Goal: Information Seeking & Learning: Understand process/instructions

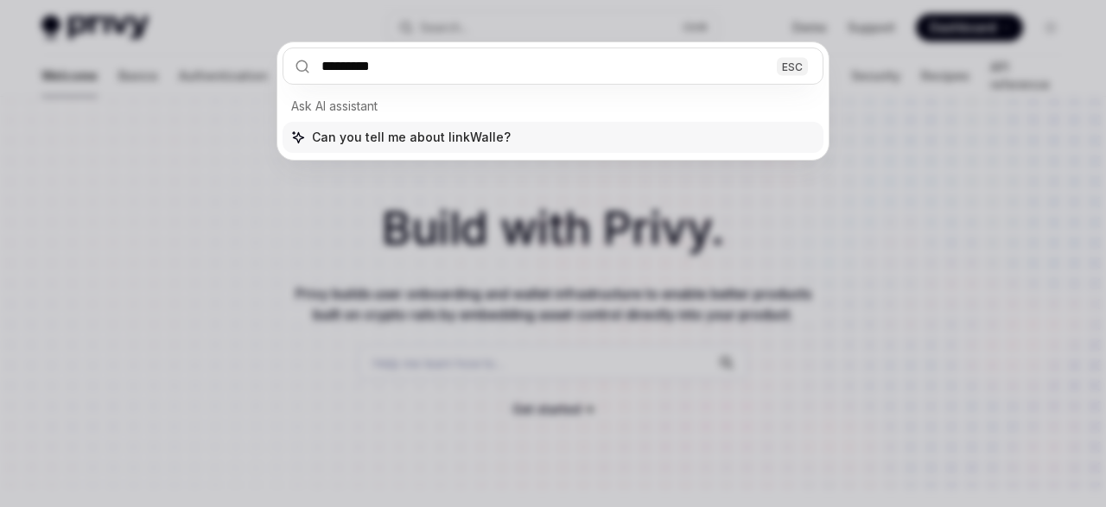
type input "**********"
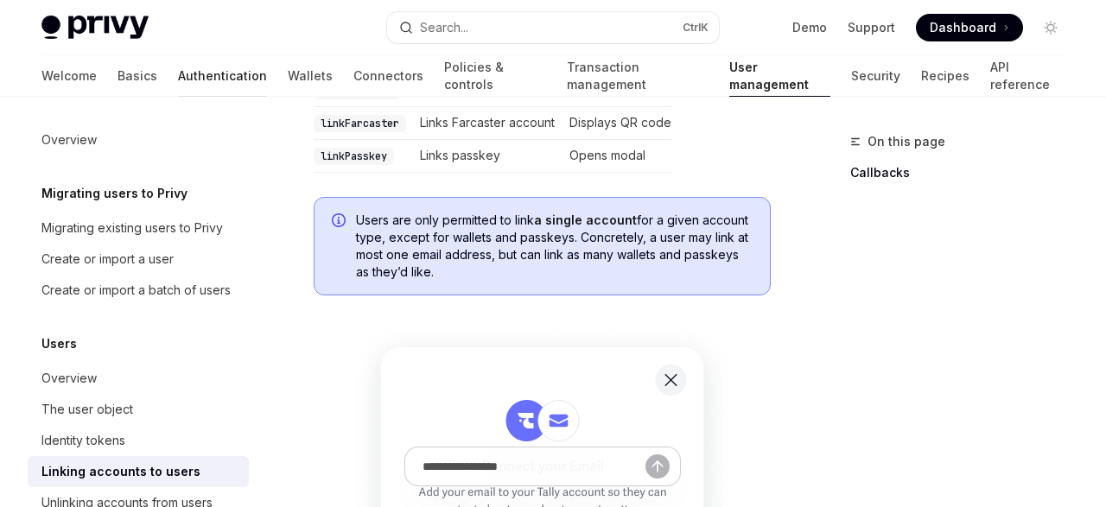
click at [178, 86] on link "Authentication" at bounding box center [222, 75] width 89 height 41
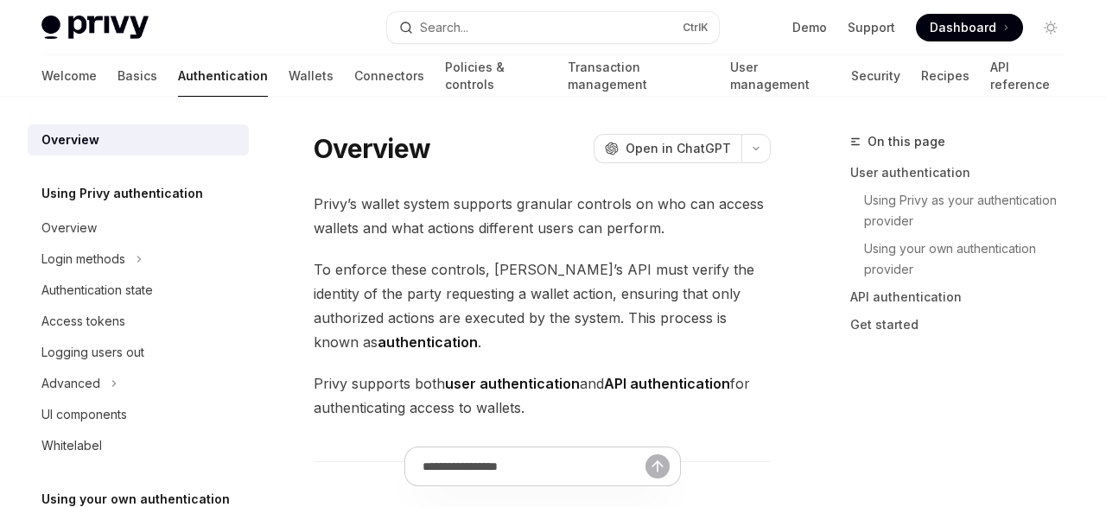
type textarea "*"
click at [504, 29] on button "Search... Ctrl K" at bounding box center [553, 27] width 332 height 31
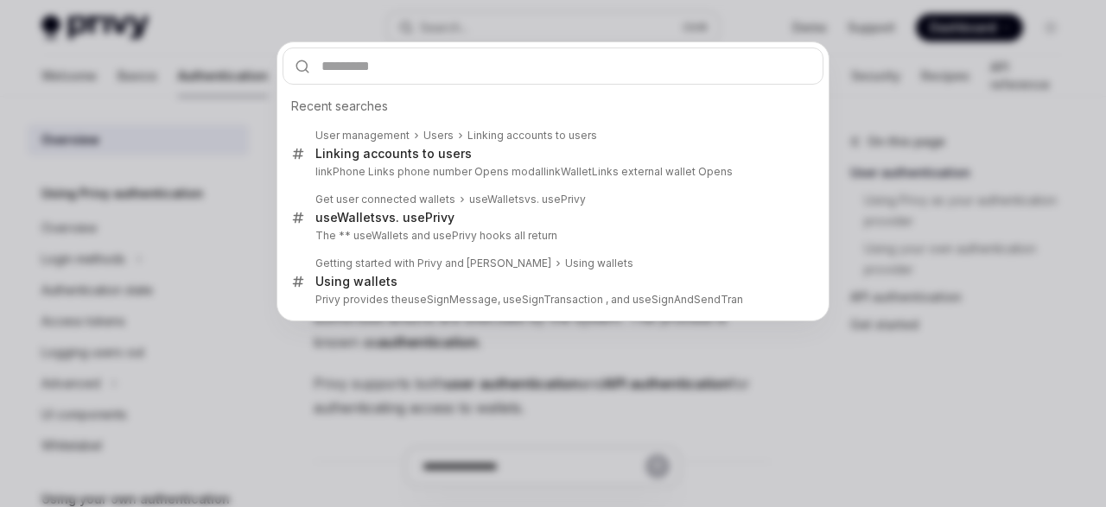
type input "**********"
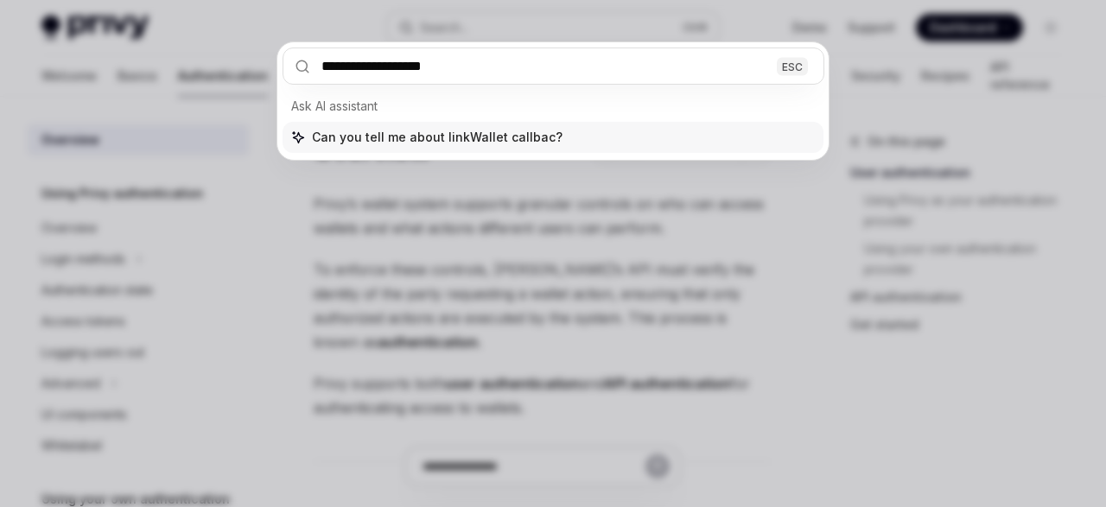
type input "**********"
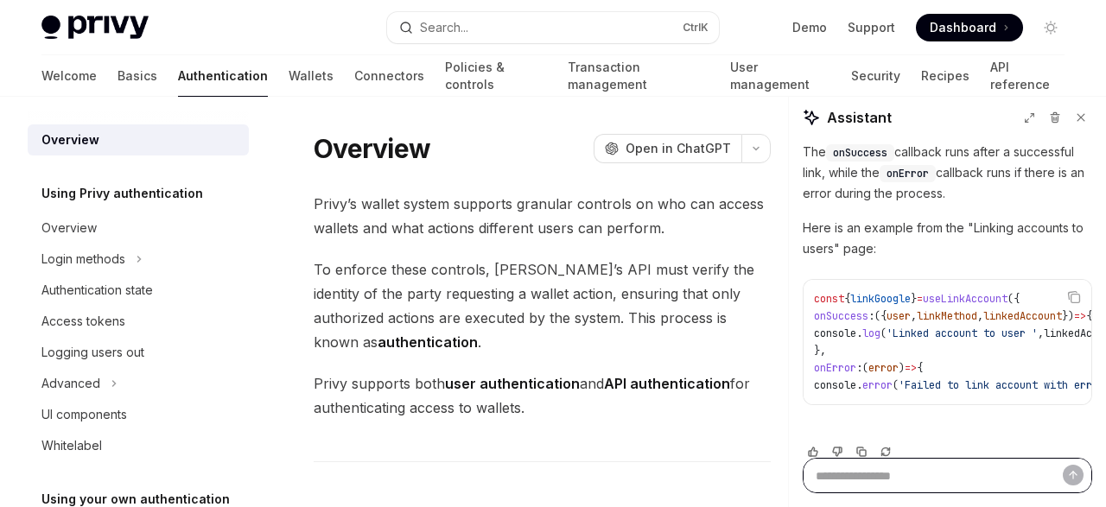
click at [899, 459] on textarea "Ask a question..." at bounding box center [947, 475] width 289 height 35
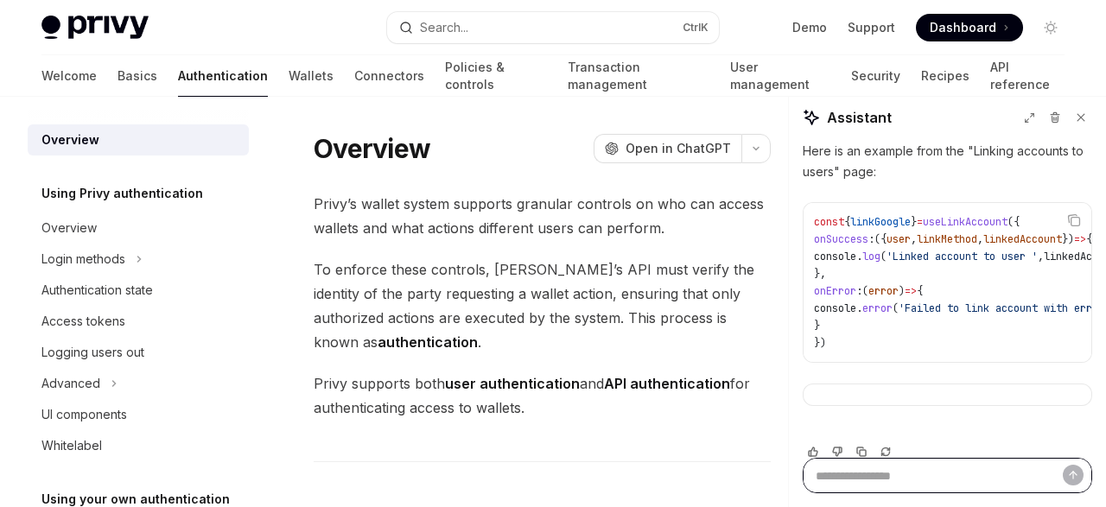
scroll to position [207, 0]
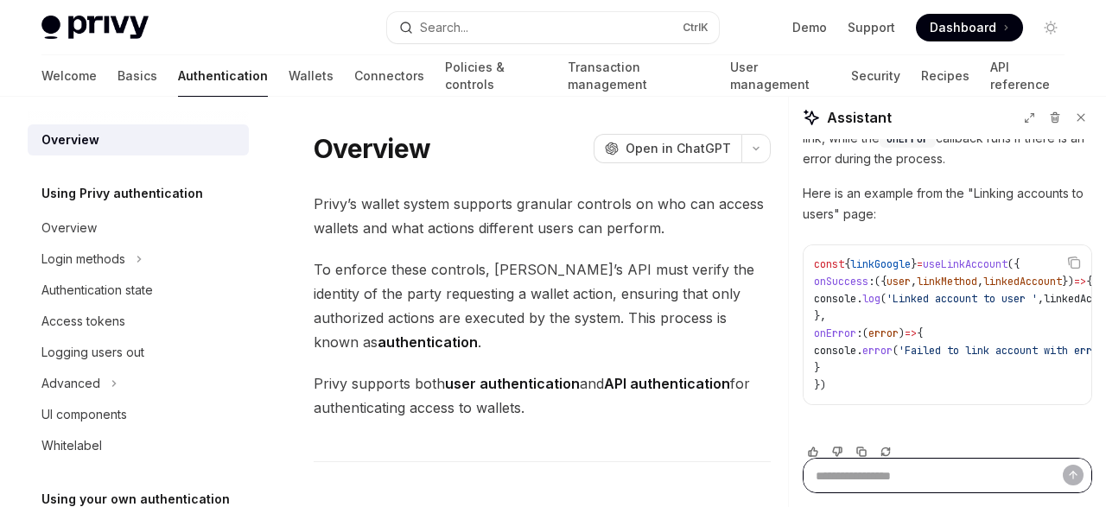
type textarea "*"
type textarea "**"
type textarea "*"
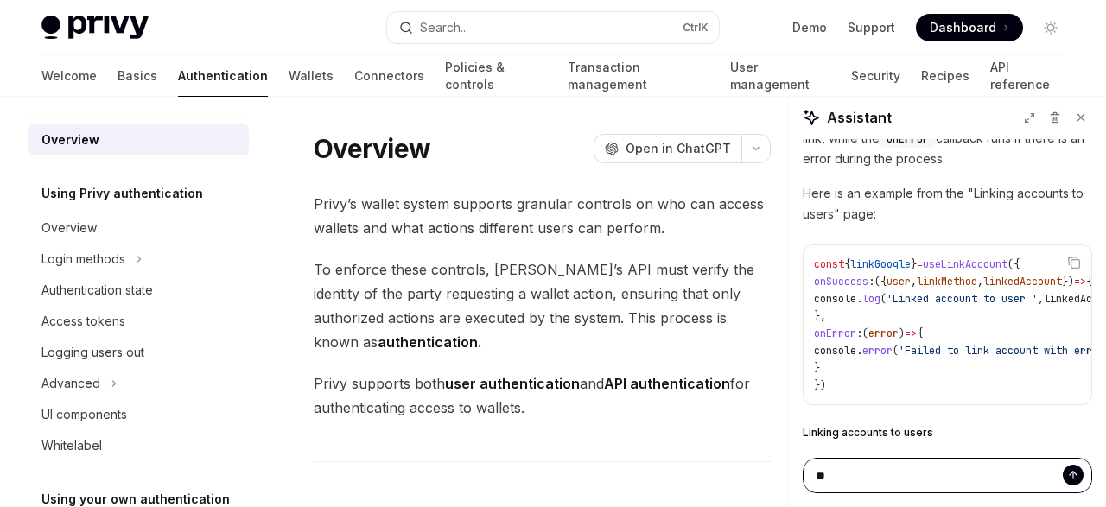
type textarea "***"
type textarea "*"
type textarea "****"
type textarea "*"
type textarea "****"
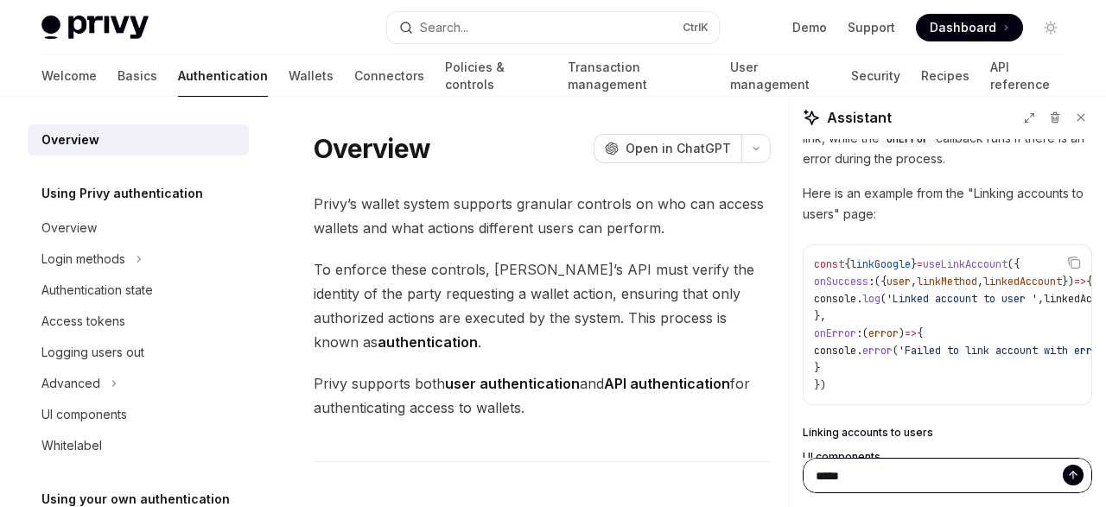
type textarea "*"
type textarea "******"
type textarea "*"
type textarea "*******"
type textarea "*"
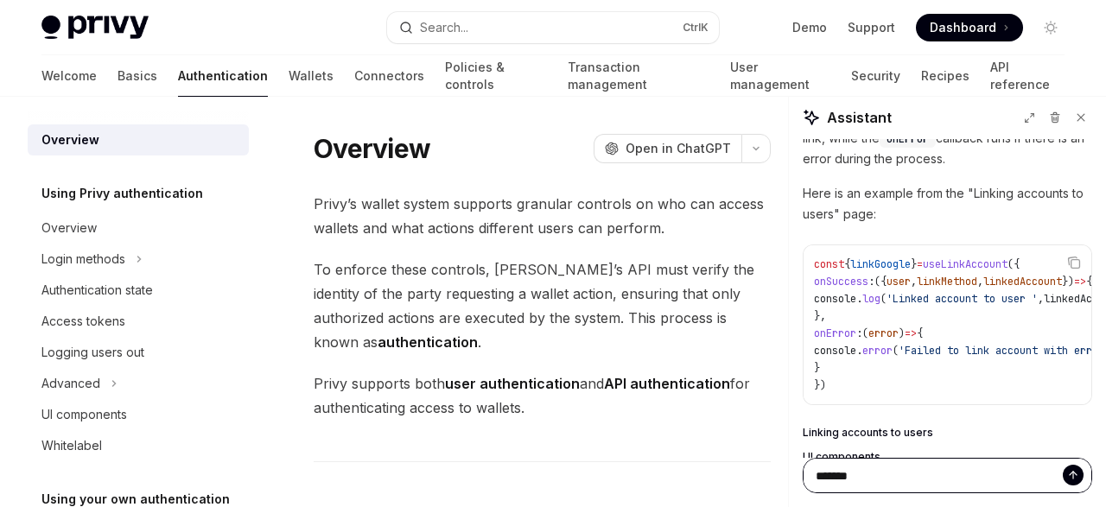
type textarea "*******"
type textarea "*"
type textarea "*********"
type textarea "*"
type textarea "**********"
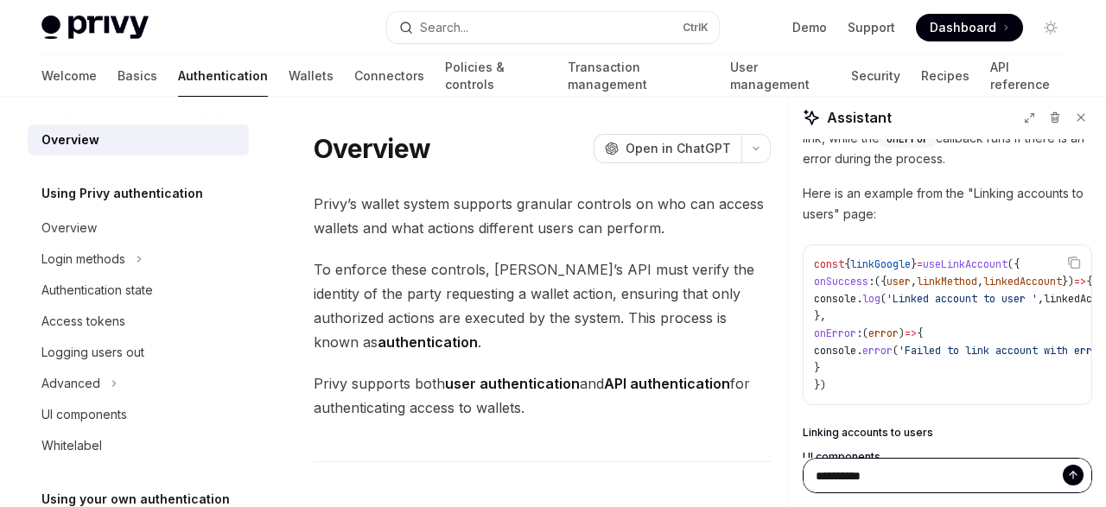
type textarea "*"
type textarea "**********"
type textarea "*"
type textarea "**********"
type textarea "*"
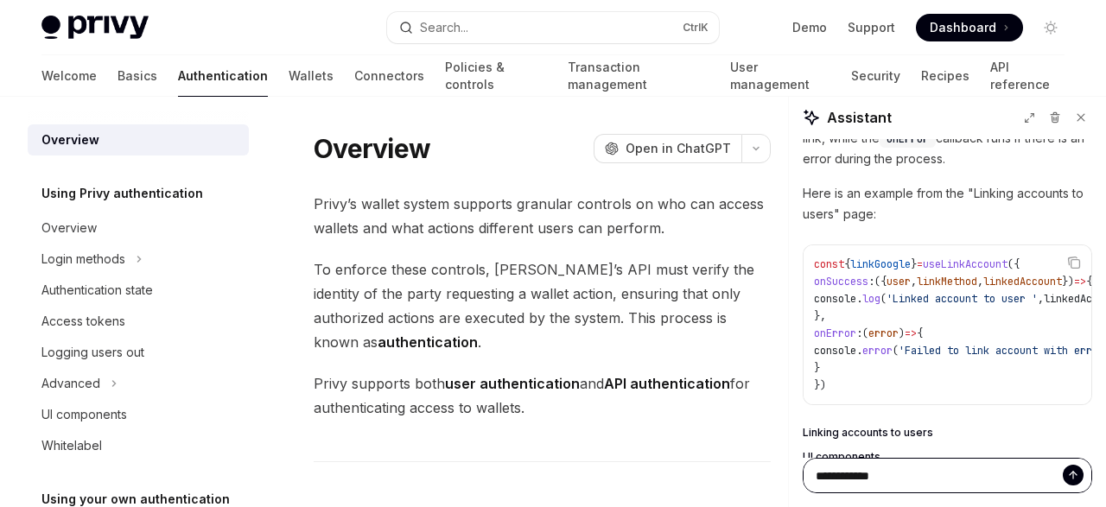
type textarea "**********"
type textarea "*"
type textarea "**********"
type textarea "*"
type textarea "**********"
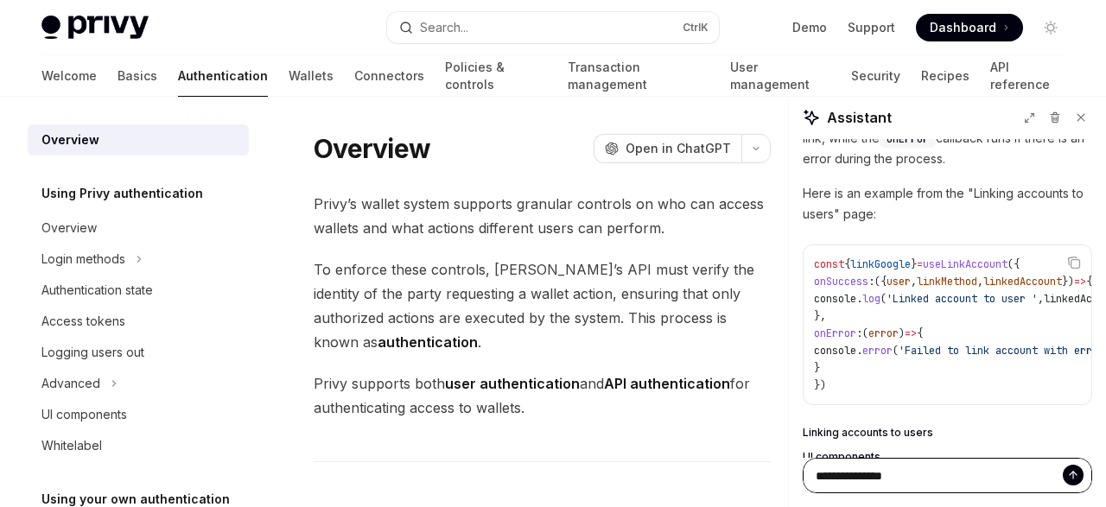
type textarea "*"
type textarea "**********"
type textarea "*"
type textarea "**********"
type textarea "*"
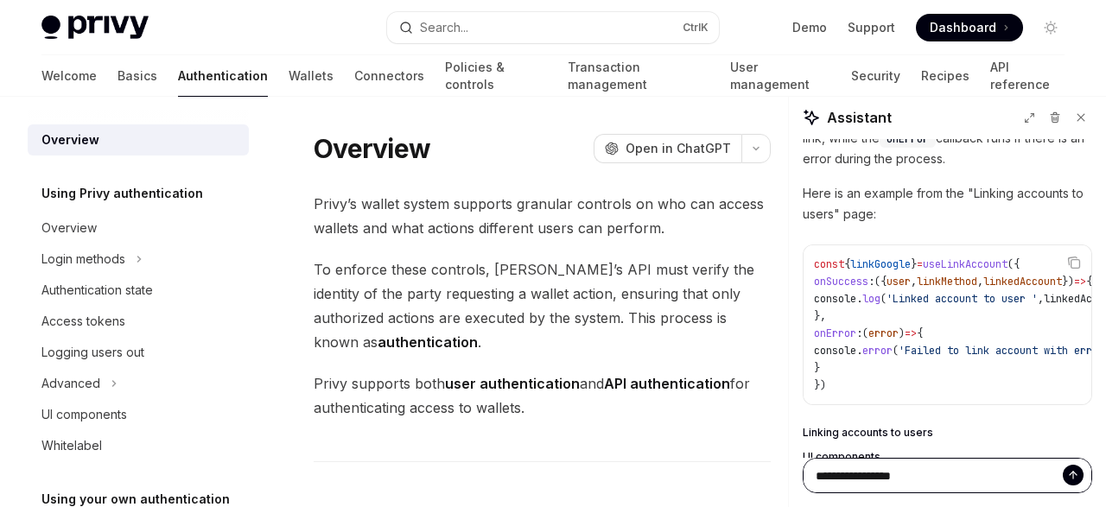
type textarea "**********"
type textarea "*"
type textarea "**********"
type textarea "*"
type textarea "**********"
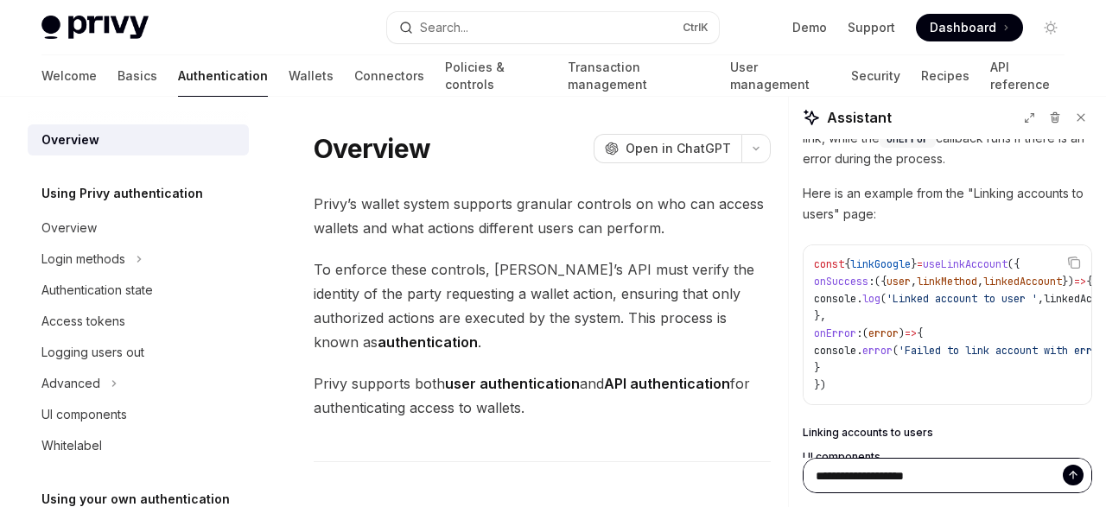
type textarea "*"
type textarea "**********"
type textarea "*"
type textarea "**********"
type textarea "*"
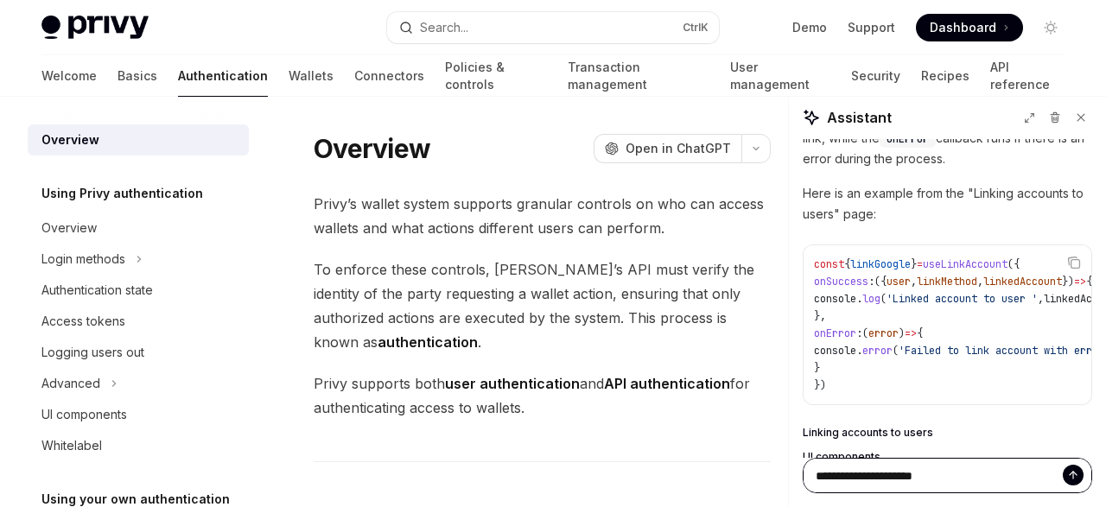
type textarea "**********"
type textarea "*"
type textarea "**********"
type textarea "*"
type textarea "**********"
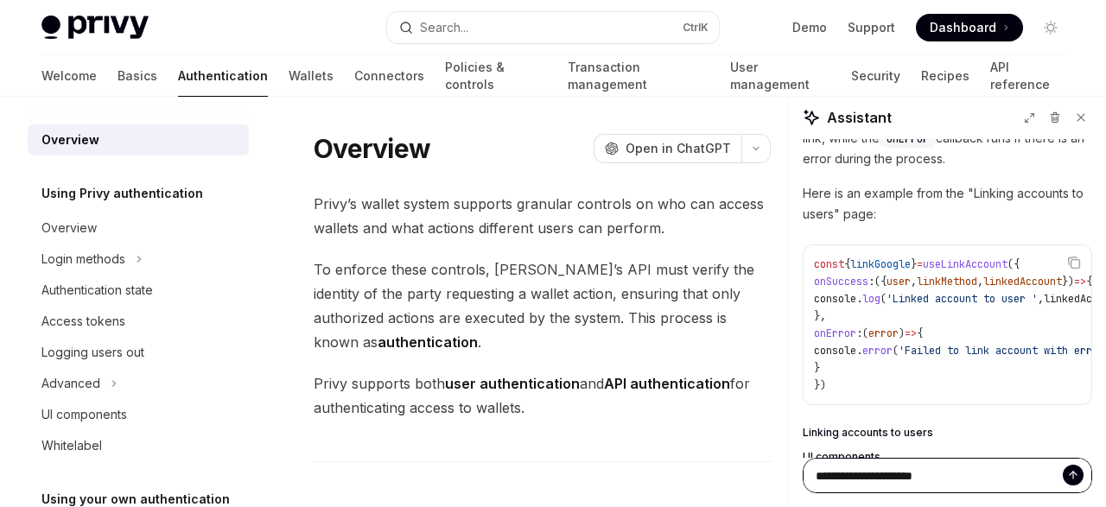
type textarea "*"
type textarea "**********"
type textarea "*"
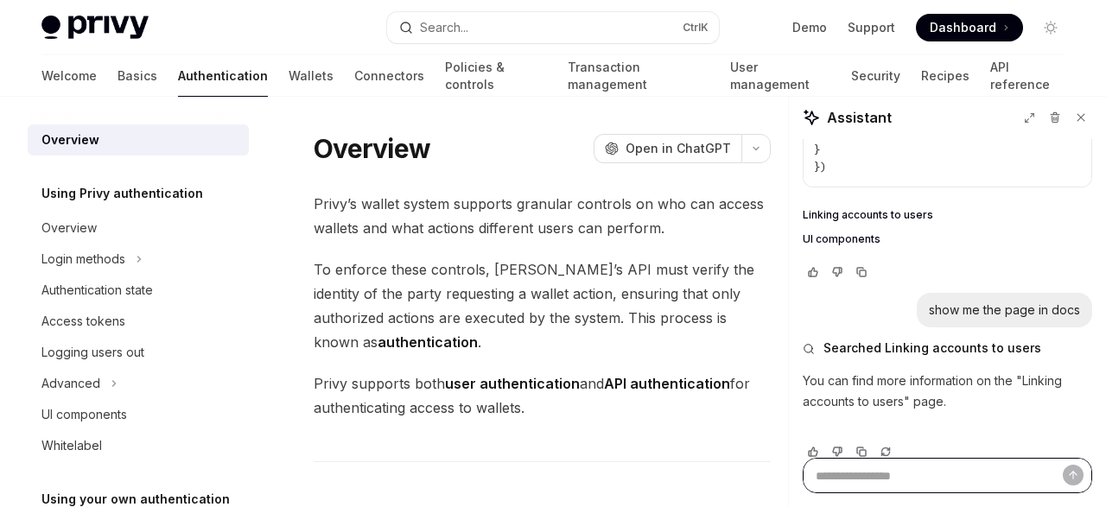
scroll to position [438, 0]
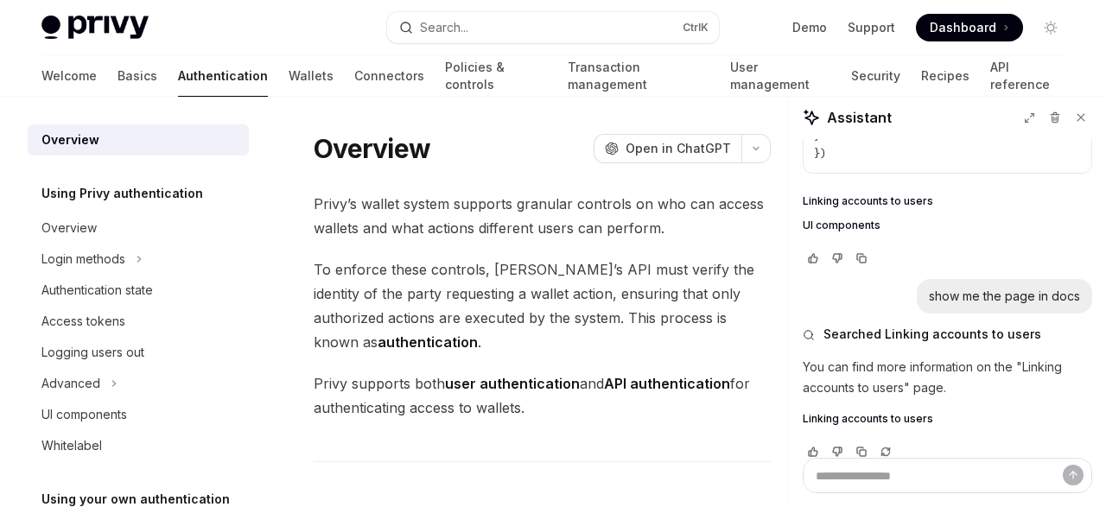
click at [870, 412] on span "Linking accounts to users" at bounding box center [868, 419] width 130 height 14
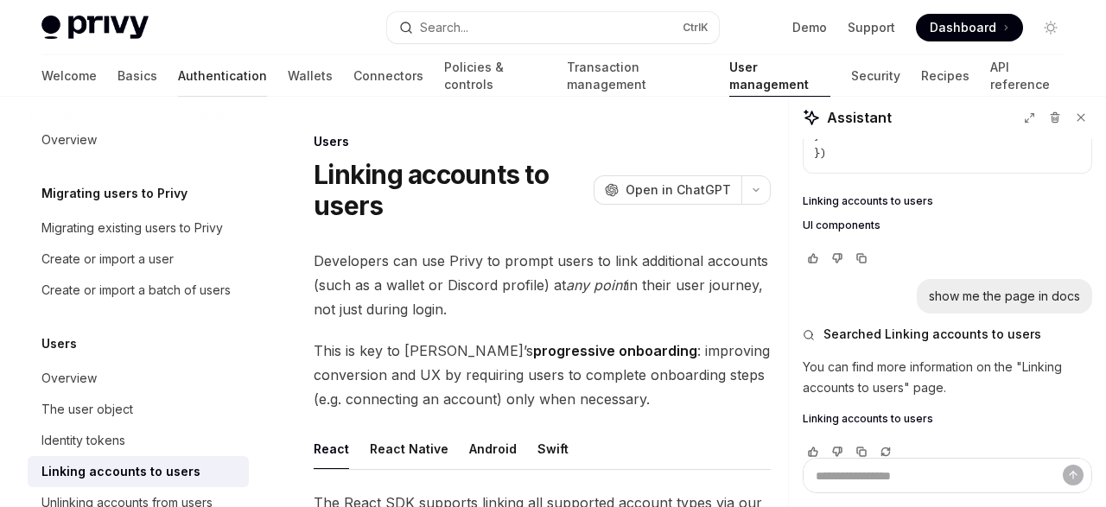
click at [178, 79] on link "Authentication" at bounding box center [222, 75] width 89 height 41
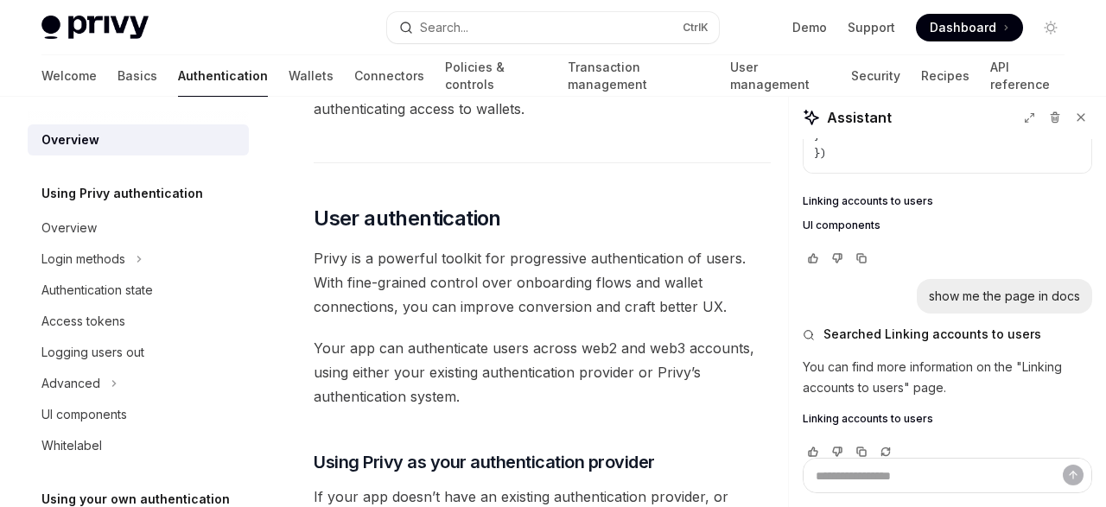
scroll to position [305, 0]
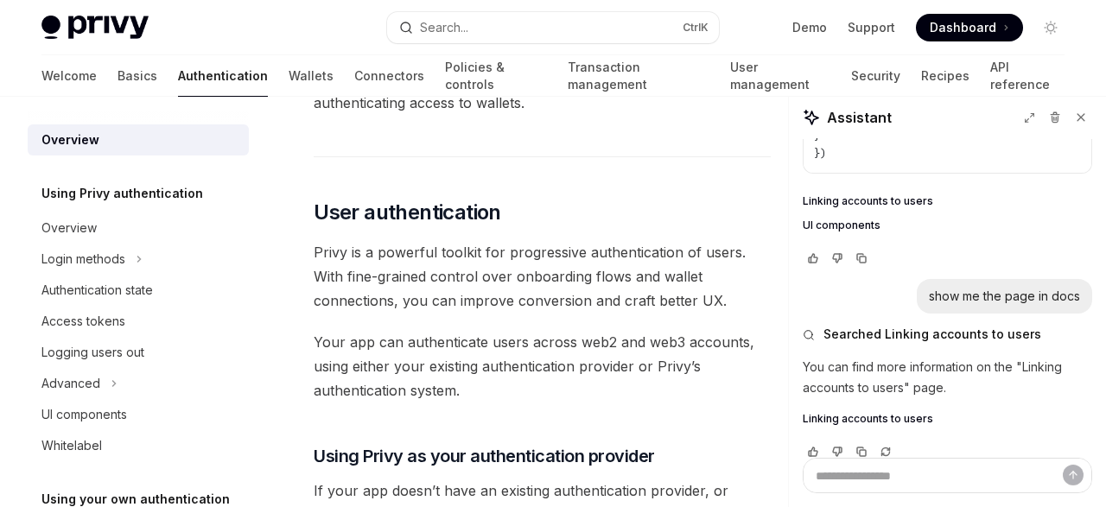
click at [158, 193] on h5 "Using Privy authentication" at bounding box center [122, 193] width 162 height 21
click at [122, 256] on div "Login methods" at bounding box center [83, 259] width 84 height 21
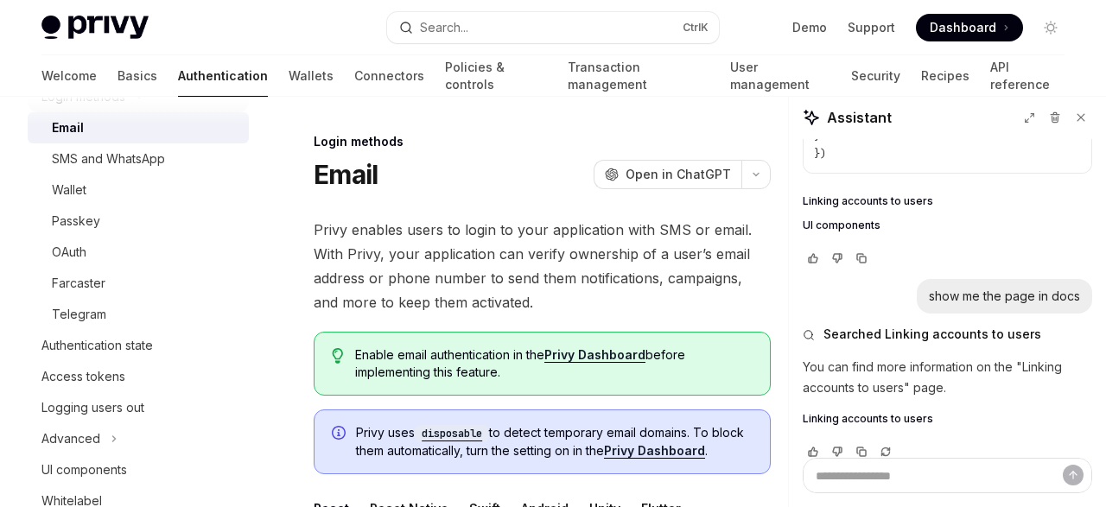
scroll to position [163, 0]
click at [115, 193] on div "Wallet" at bounding box center [145, 189] width 187 height 21
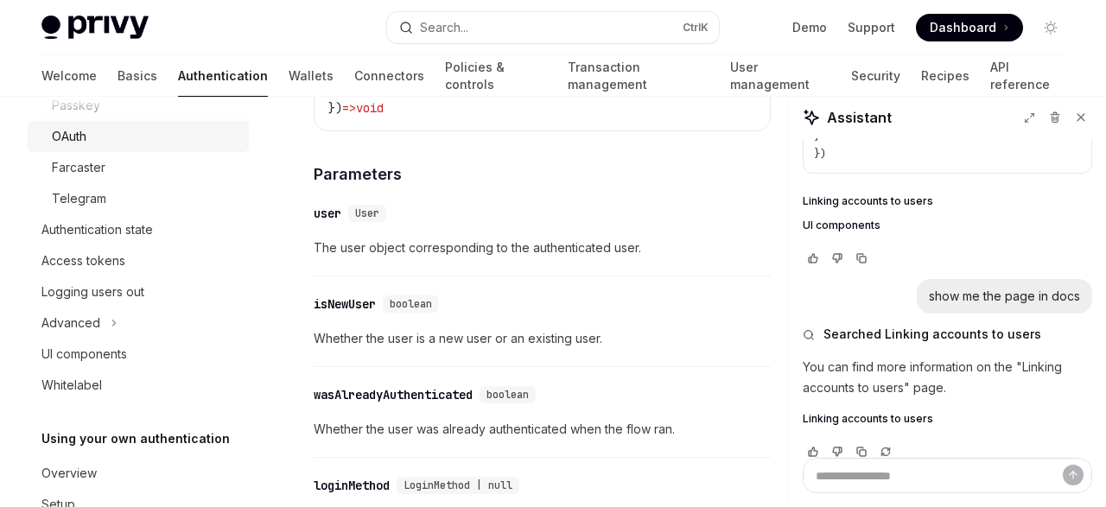
scroll to position [280, 0]
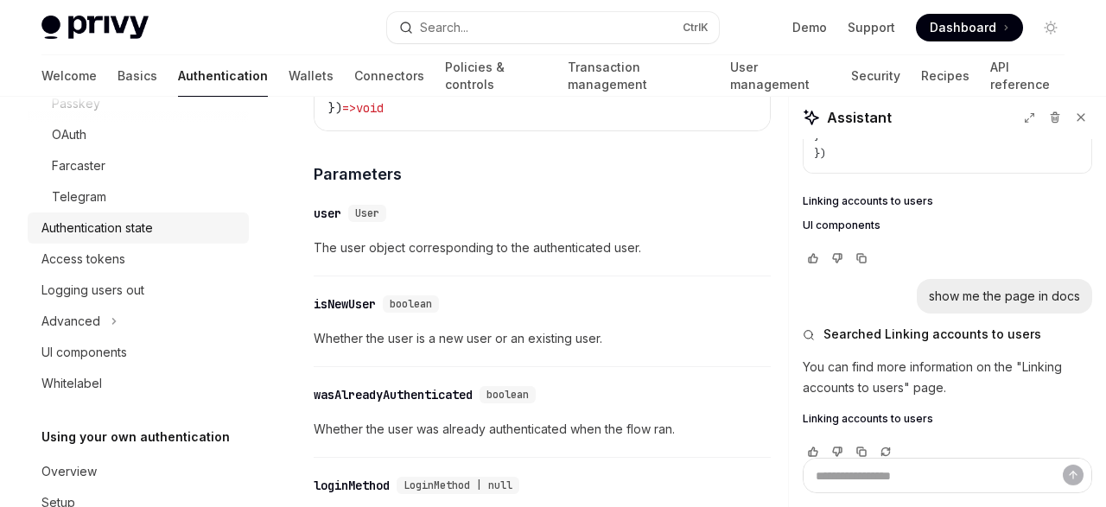
click at [131, 232] on div "Authentication state" at bounding box center [96, 228] width 111 height 21
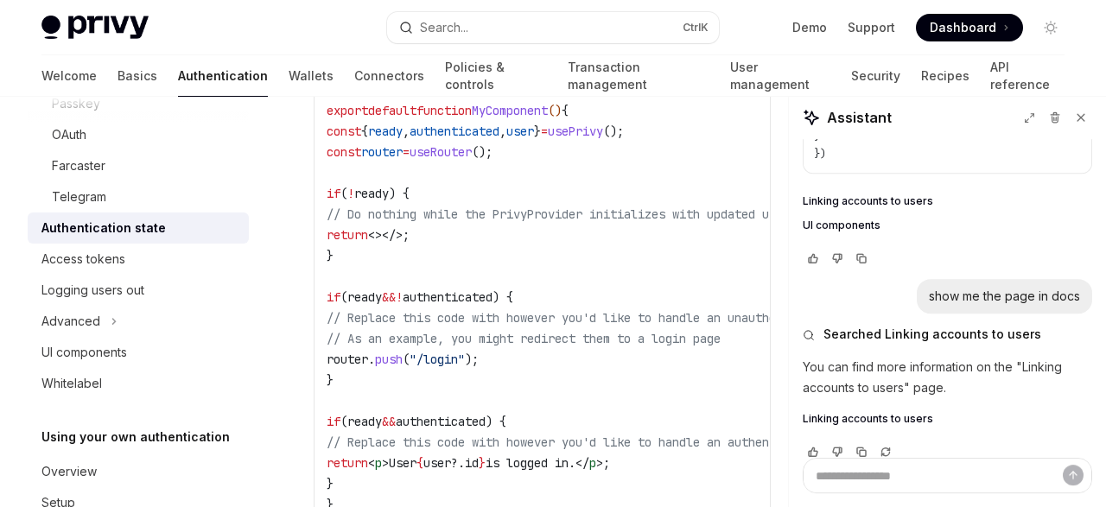
scroll to position [685, 0]
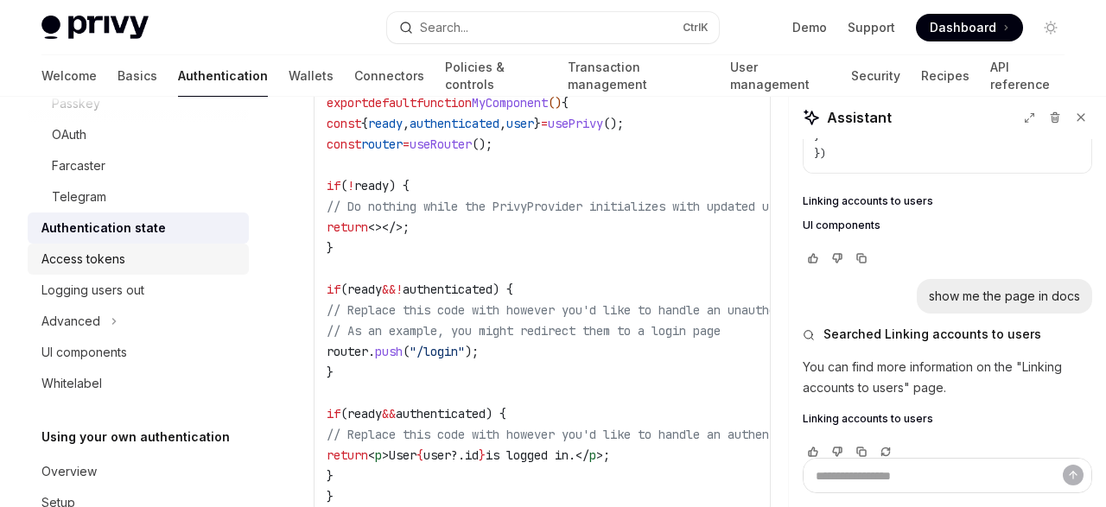
click at [167, 264] on div "Access tokens" at bounding box center [139, 259] width 197 height 21
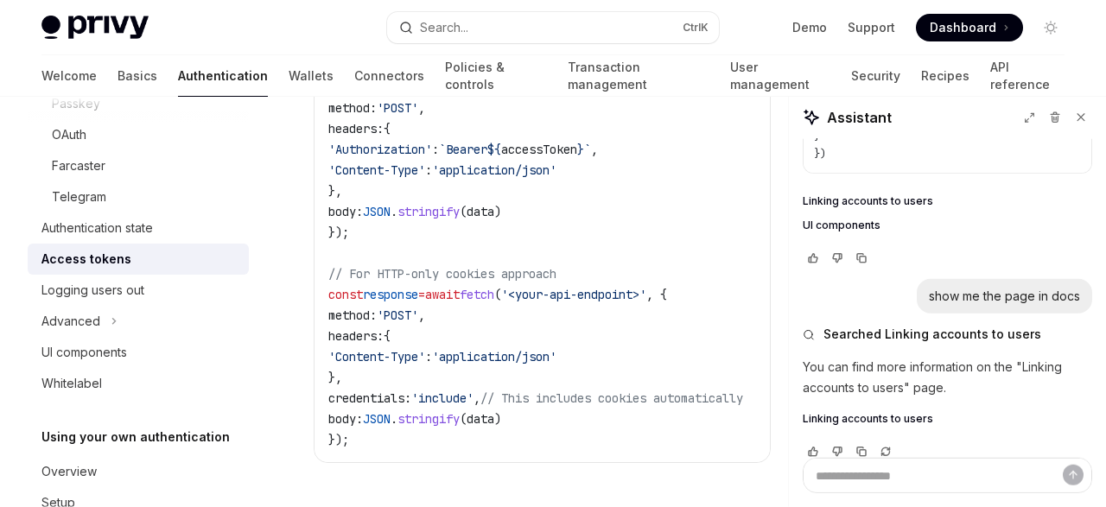
scroll to position [2012, 0]
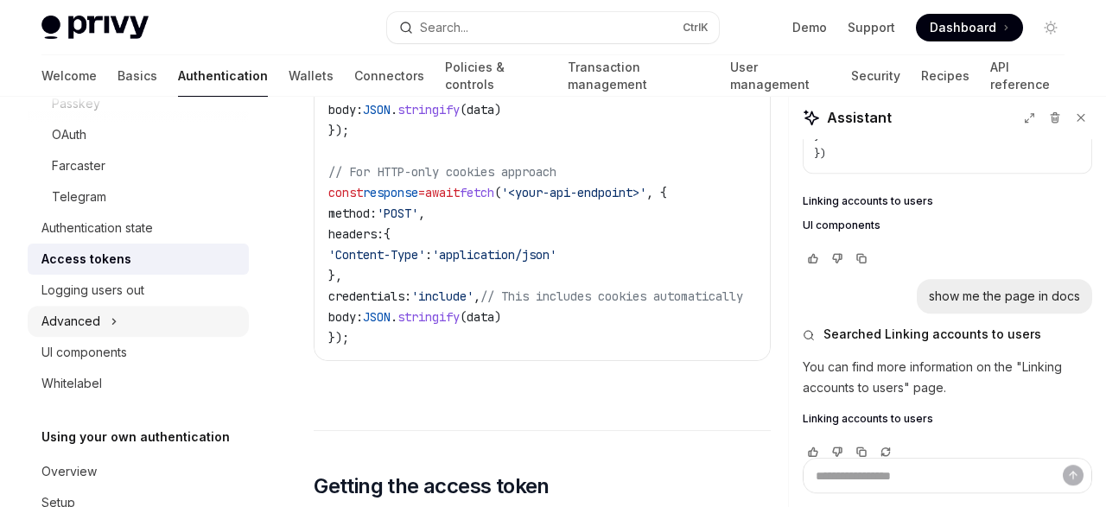
click at [134, 331] on button "Advanced" at bounding box center [138, 321] width 221 height 31
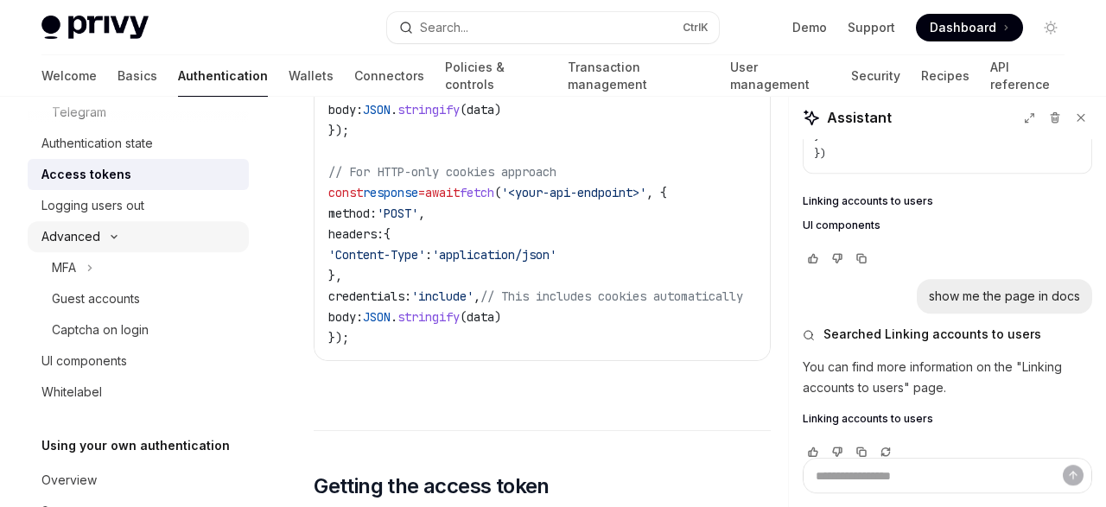
scroll to position [408, 0]
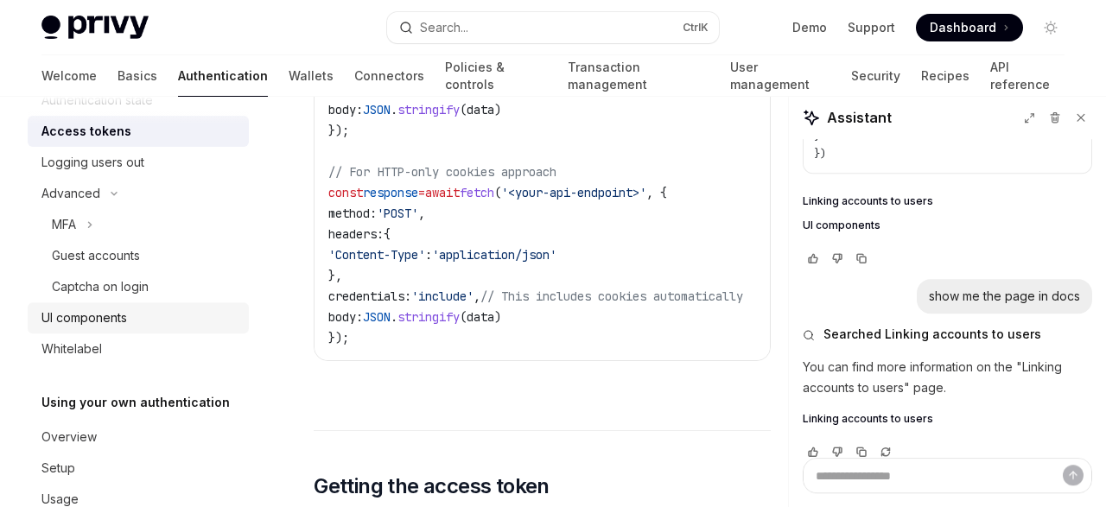
click at [134, 313] on div "UI components" at bounding box center [139, 318] width 197 height 21
type textarea "*"
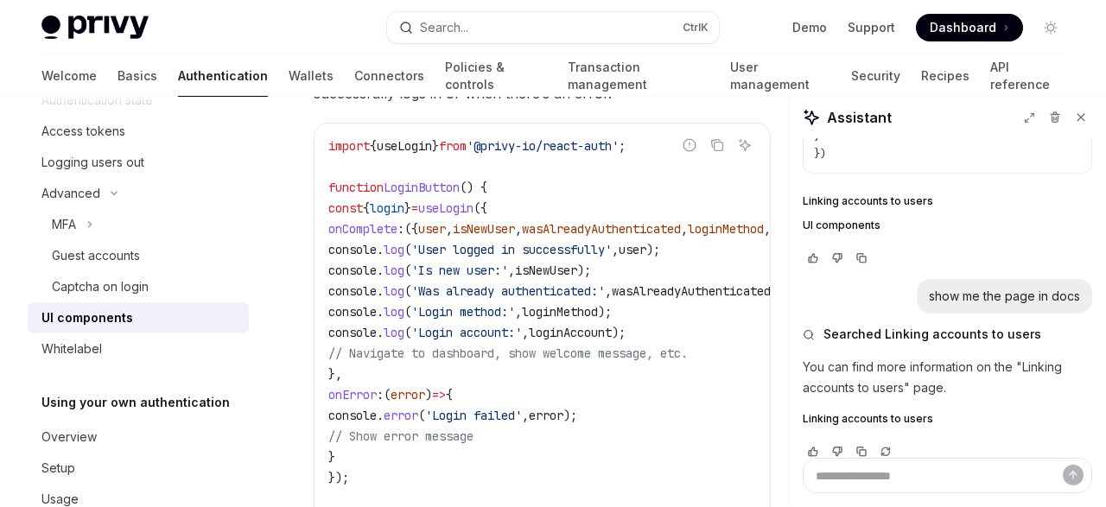
scroll to position [2204, 0]
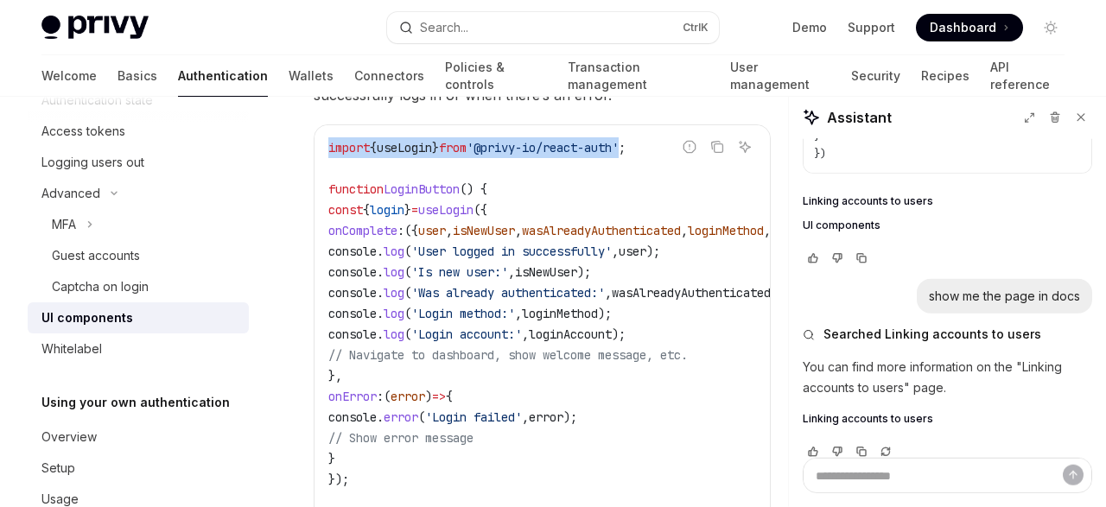
drag, startPoint x: 670, startPoint y: 142, endPoint x: 330, endPoint y: 130, distance: 339.8
click at [330, 130] on div "import { useLogin } from '@privy-io/react-auth' ; function LoginButton () { con…" at bounding box center [542, 344] width 455 height 439
copy span "import { useLogin } from '@privy-io/react-auth'"
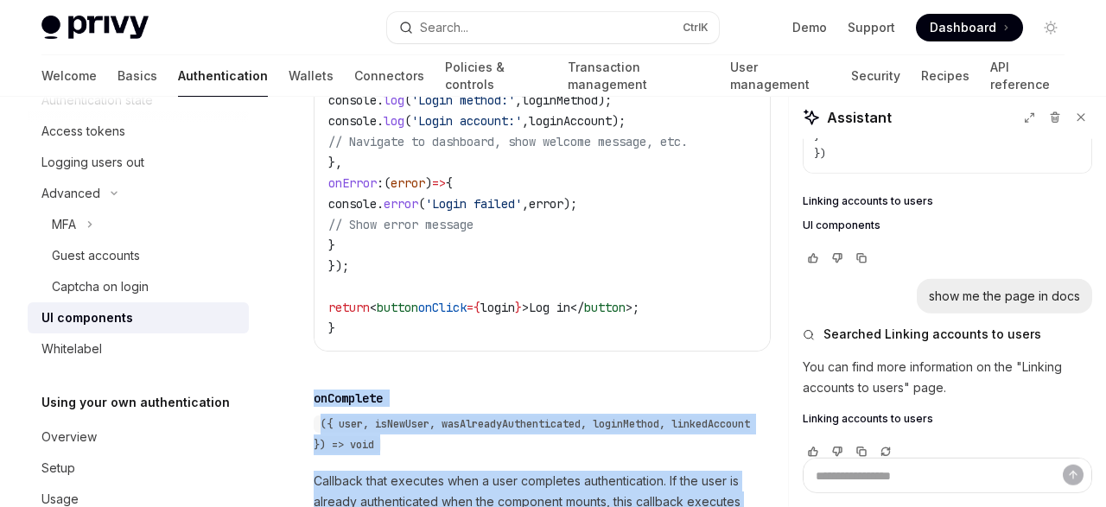
scroll to position [2420, 0]
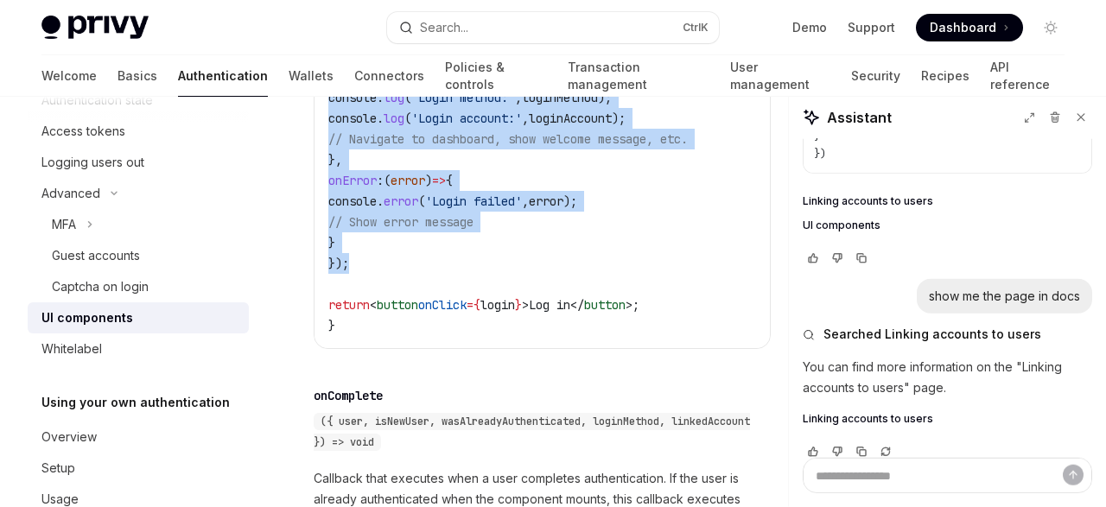
drag, startPoint x: 352, startPoint y: 204, endPoint x: 435, endPoint y: 265, distance: 103.9
click at [435, 265] on code "import { useLogin } from '@privy-io/react-auth' ; function LoginButton () { con…" at bounding box center [628, 128] width 601 height 415
copy code "const { login } = useLogin ({ onComplete : ({ user , isNewUser , wasAlreadyAuth…"
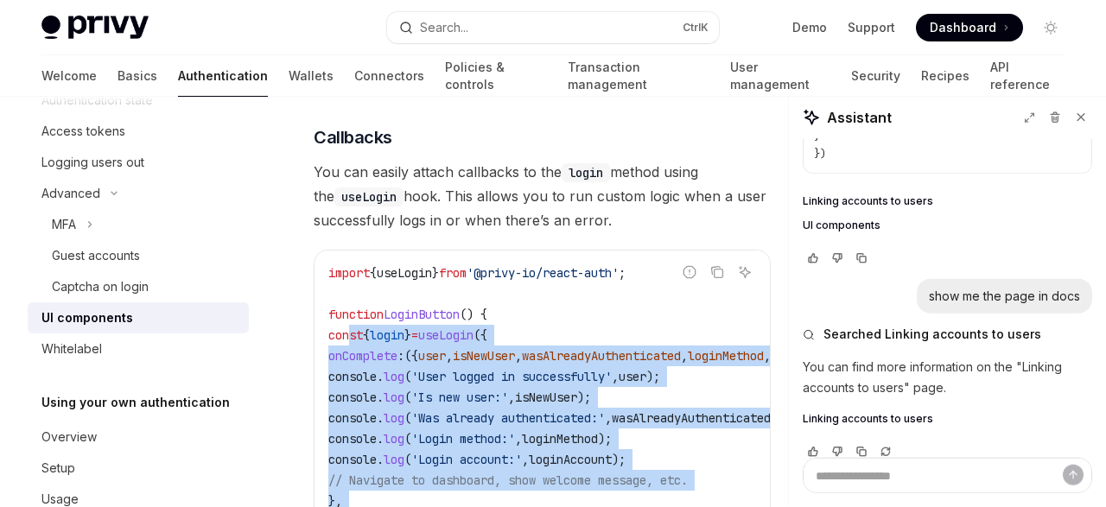
scroll to position [2078, 0]
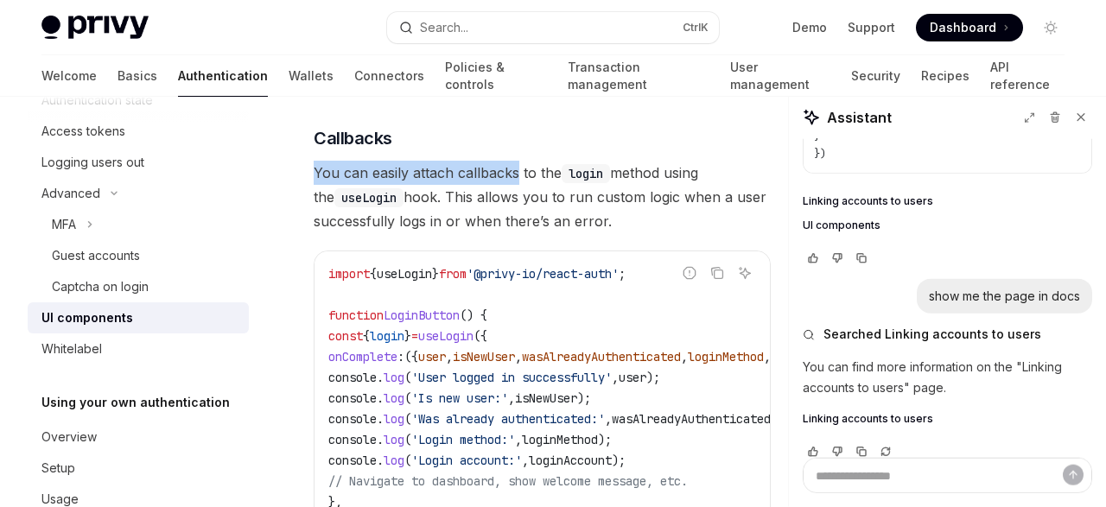
drag, startPoint x: 315, startPoint y: 168, endPoint x: 520, endPoint y: 160, distance: 204.9
click at [520, 161] on span "You can easily attach callbacks to the login method using the useLogin hook. Th…" at bounding box center [542, 197] width 457 height 73
copy span "You can easily attach callbacks"
click at [471, 23] on button "Search... Ctrl K" at bounding box center [553, 27] width 332 height 31
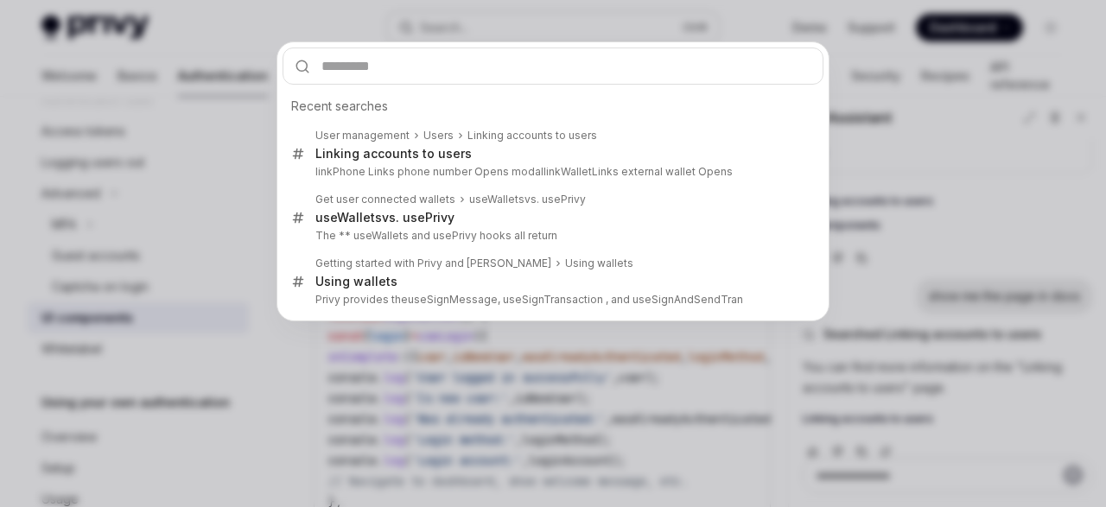
type input "**********"
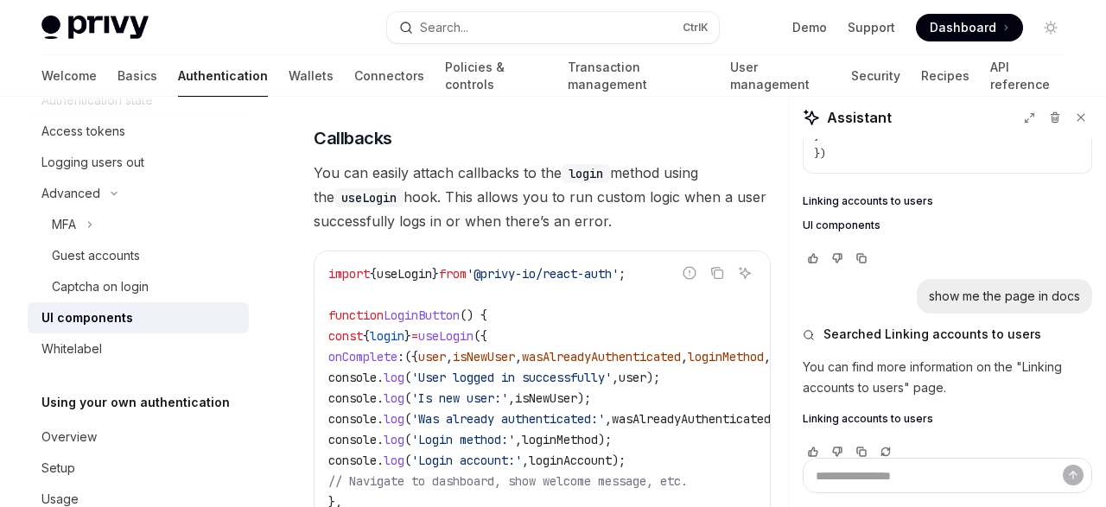
scroll to position [0, 0]
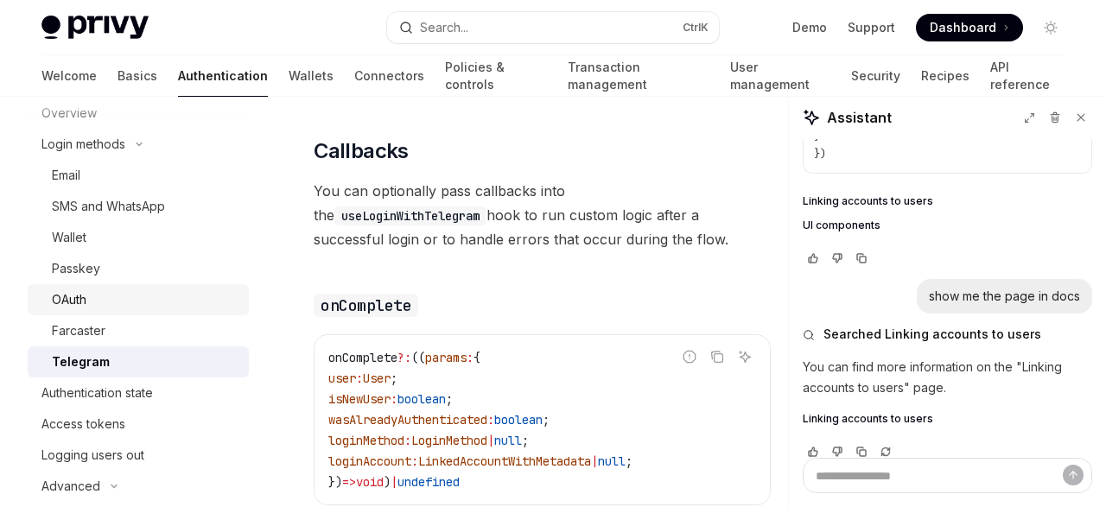
scroll to position [107, 0]
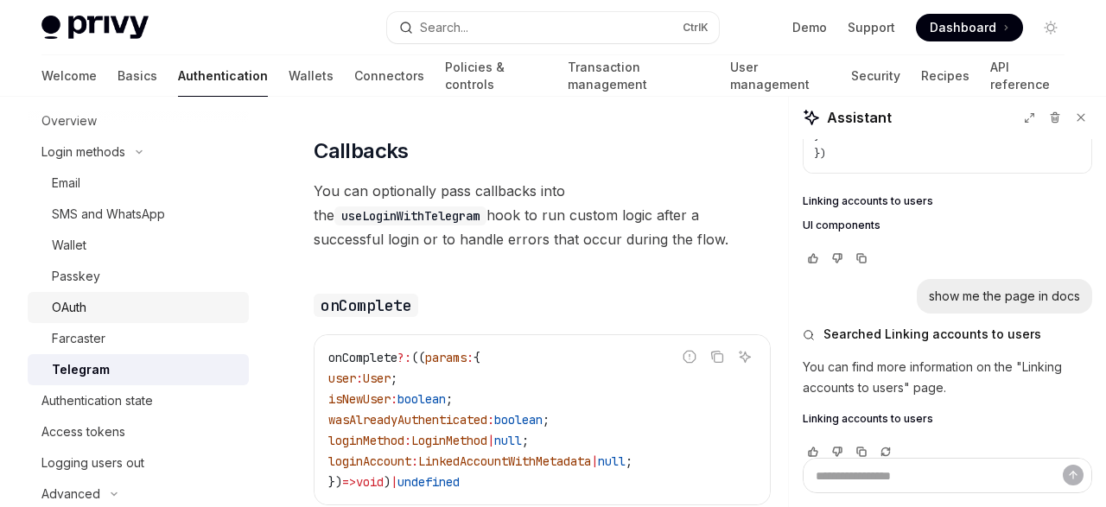
click at [193, 250] on div "Wallet" at bounding box center [145, 245] width 187 height 21
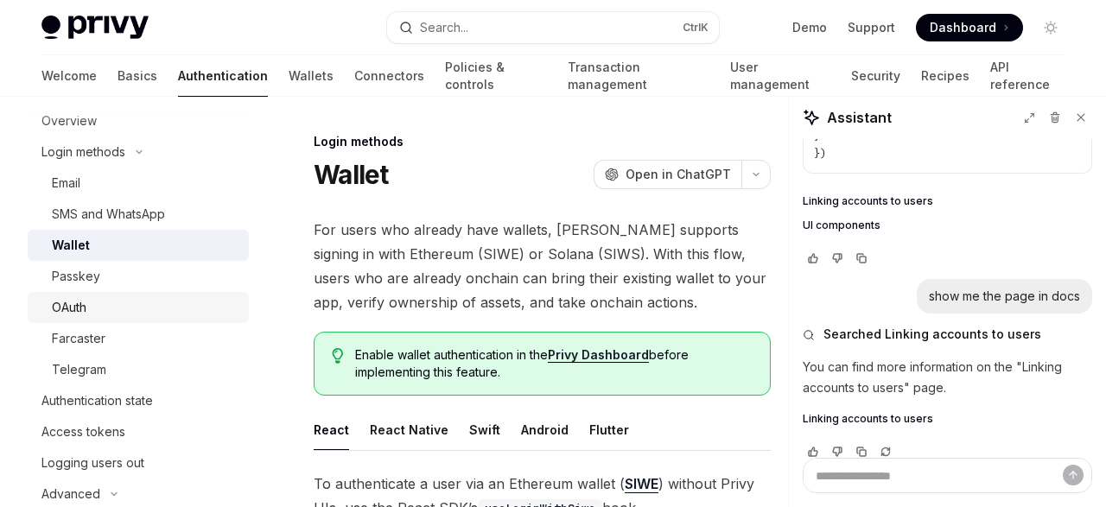
click at [193, 250] on div "Wallet" at bounding box center [145, 245] width 187 height 21
click at [450, 265] on span "For users who already have wallets, [PERSON_NAME] supports signing in with Ethe…" at bounding box center [542, 266] width 457 height 97
type textarea "*"
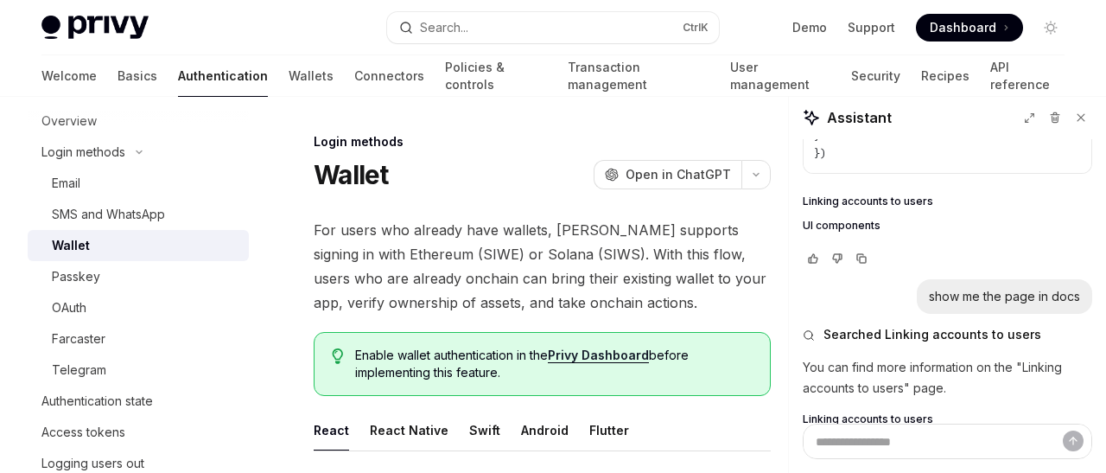
click at [507, 250] on span "For users who already have wallets, [PERSON_NAME] supports signing in with Ethe…" at bounding box center [542, 266] width 457 height 97
click at [514, 245] on span "For users who already have wallets, [PERSON_NAME] supports signing in with Ethe…" at bounding box center [542, 266] width 457 height 97
copy span "SIWS"
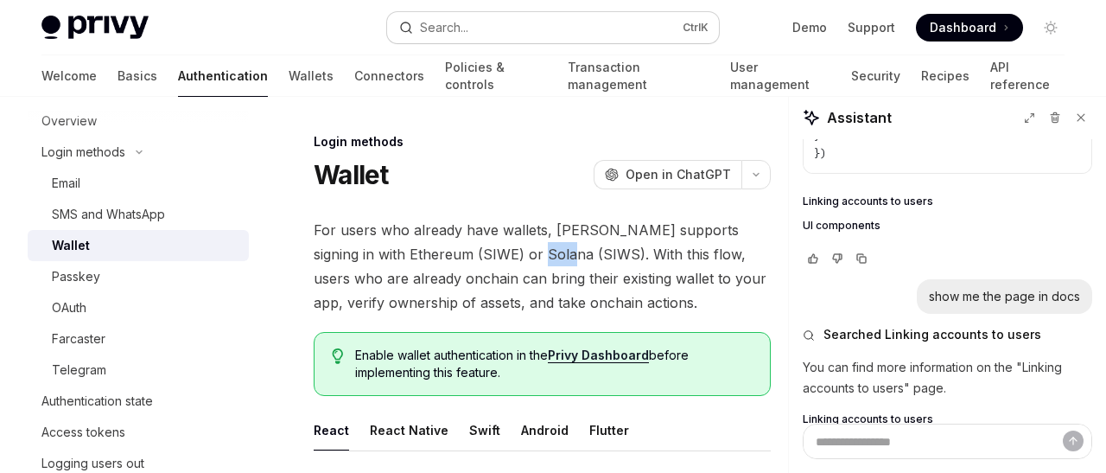
click at [547, 23] on button "Search... Ctrl K" at bounding box center [553, 27] width 332 height 31
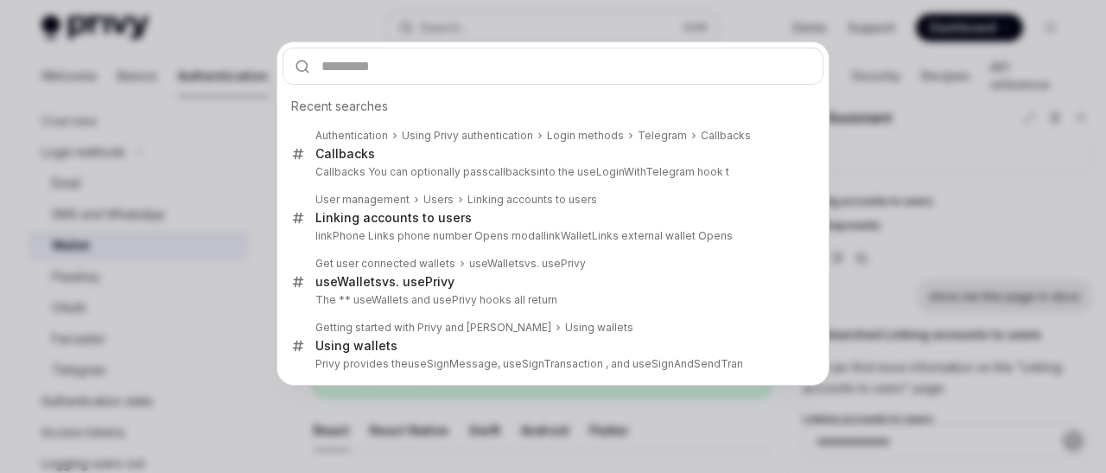
type input "****"
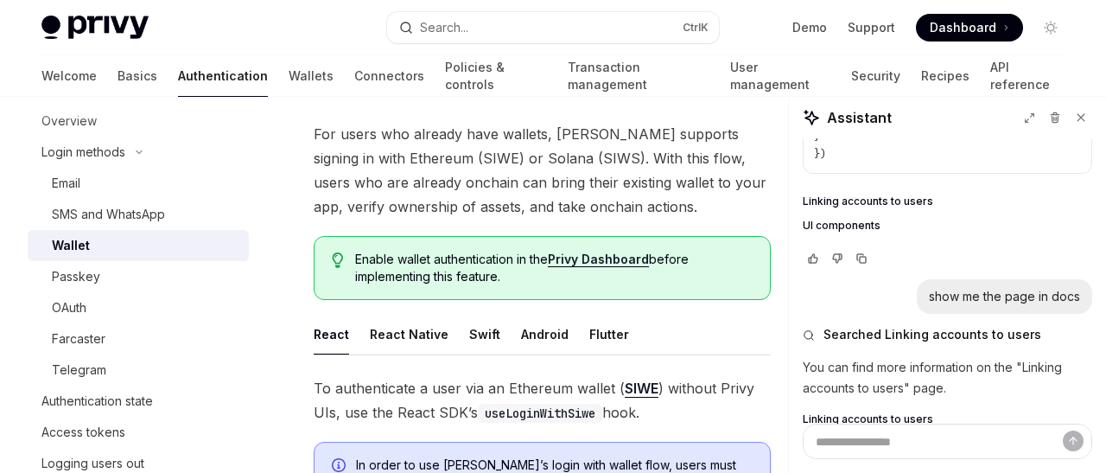
scroll to position [97, 0]
click at [487, 23] on button "Search... Ctrl K" at bounding box center [553, 27] width 332 height 31
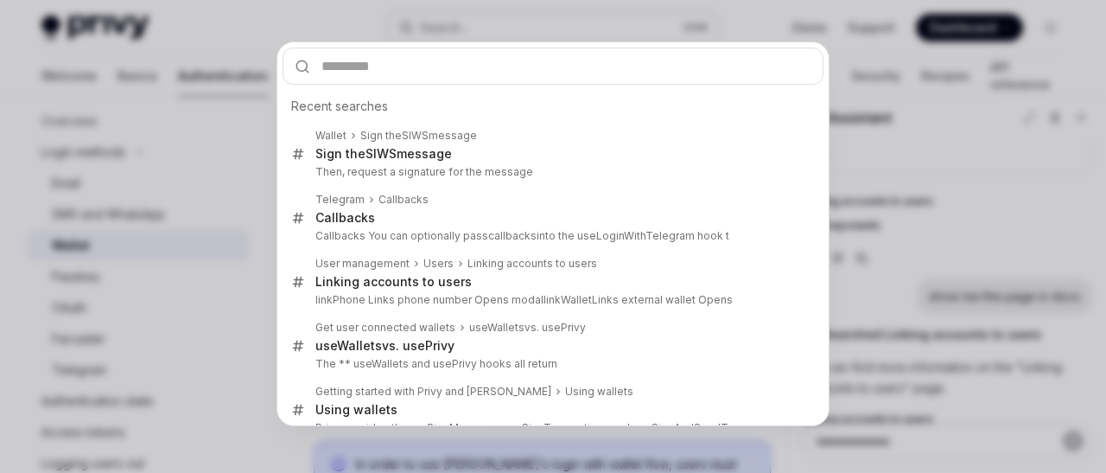
type input "****"
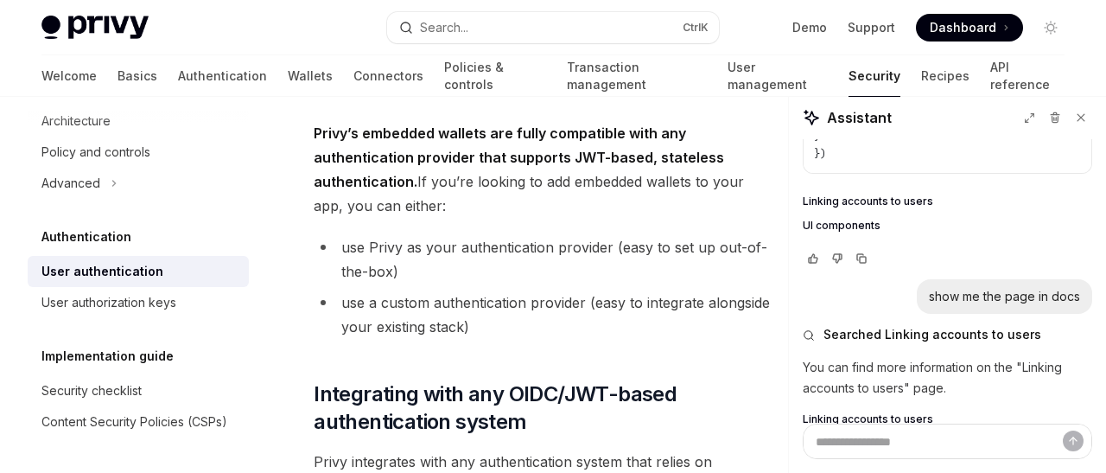
type textarea "*"
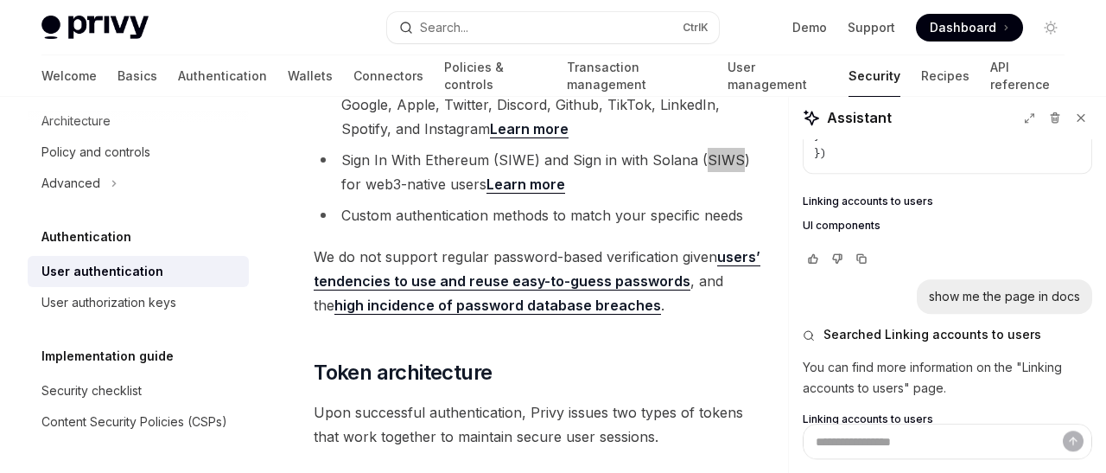
scroll to position [897, 0]
click at [528, 185] on link "Learn more" at bounding box center [525, 184] width 79 height 18
click at [521, 31] on button "Search... Ctrl K" at bounding box center [553, 27] width 332 height 31
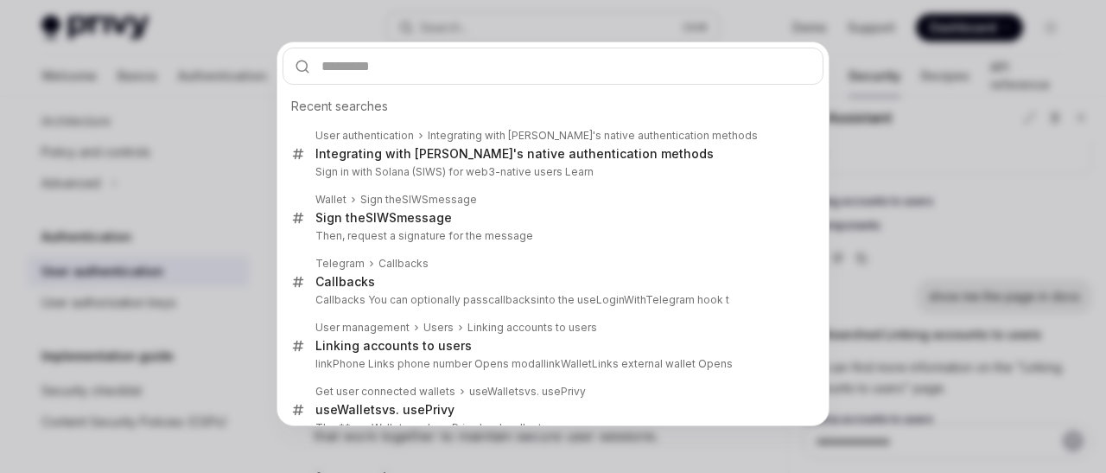
type input "****"
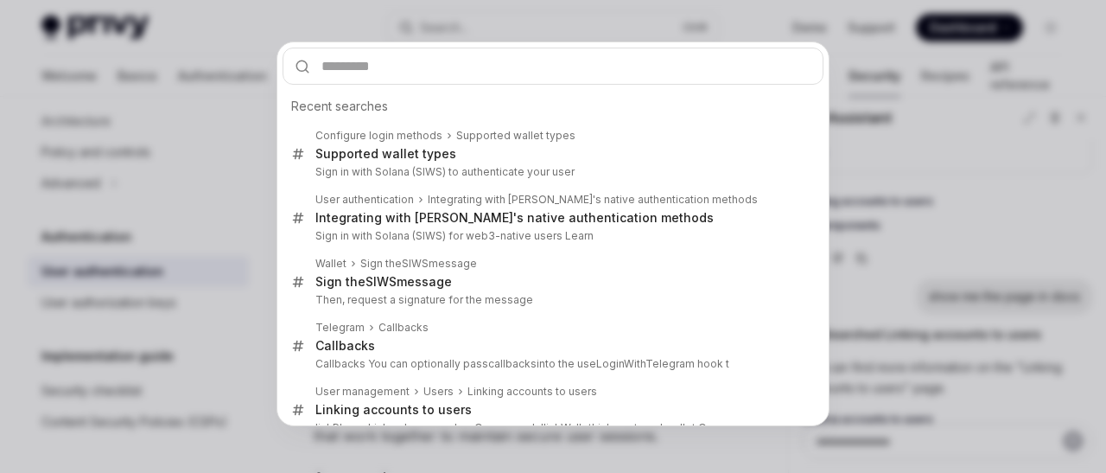
type textarea "*"
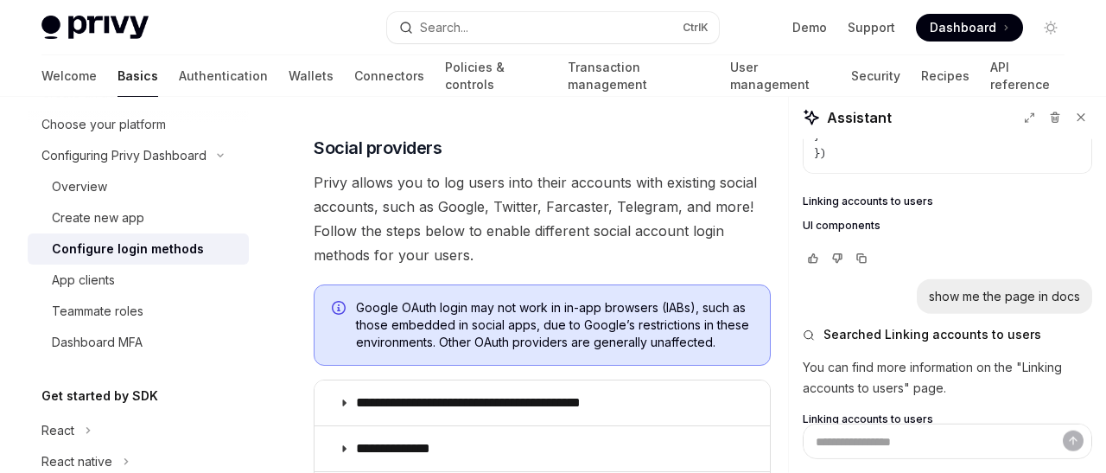
scroll to position [1179, 0]
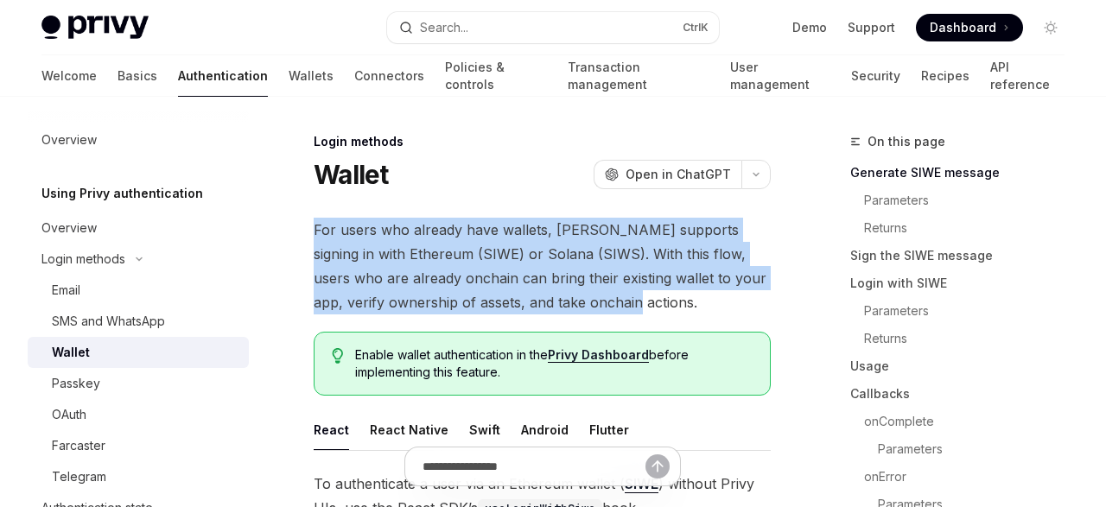
drag, startPoint x: 321, startPoint y: 173, endPoint x: 618, endPoint y: 304, distance: 324.2
copy div "OpenAI Open in ChatGPT For users who already have wallets, Privy supports signi…"
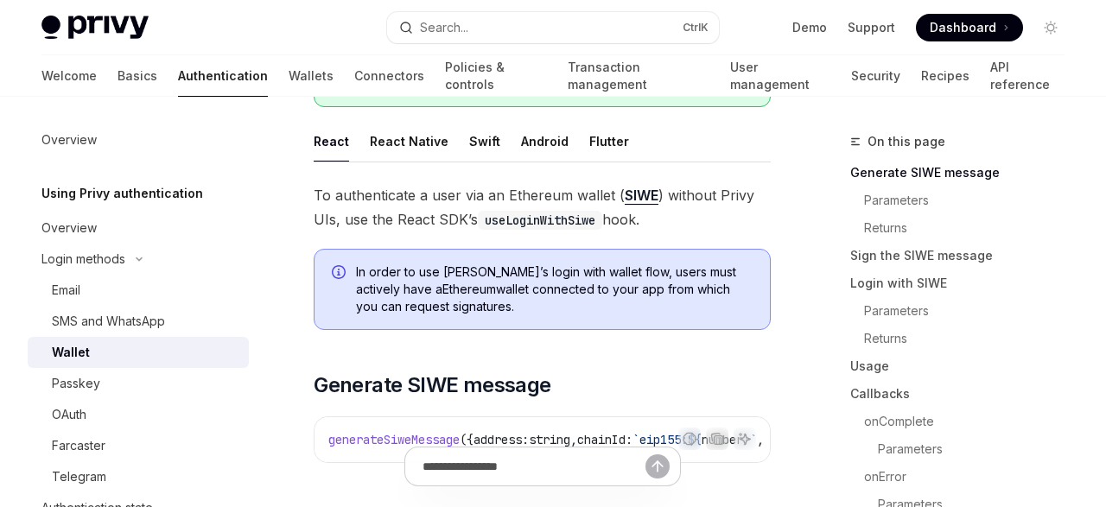
scroll to position [290, 0]
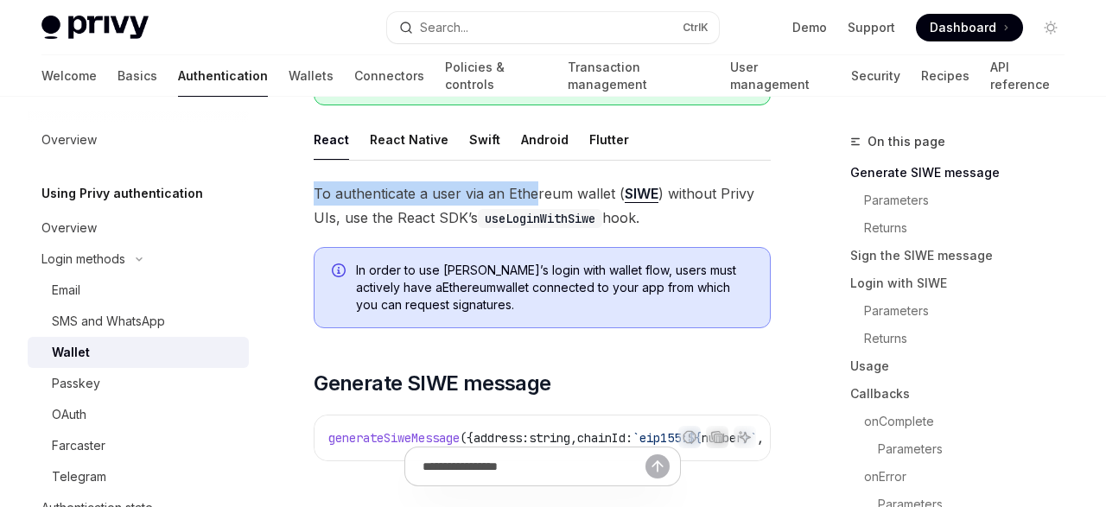
drag, startPoint x: 308, startPoint y: 189, endPoint x: 533, endPoint y: 192, distance: 224.7
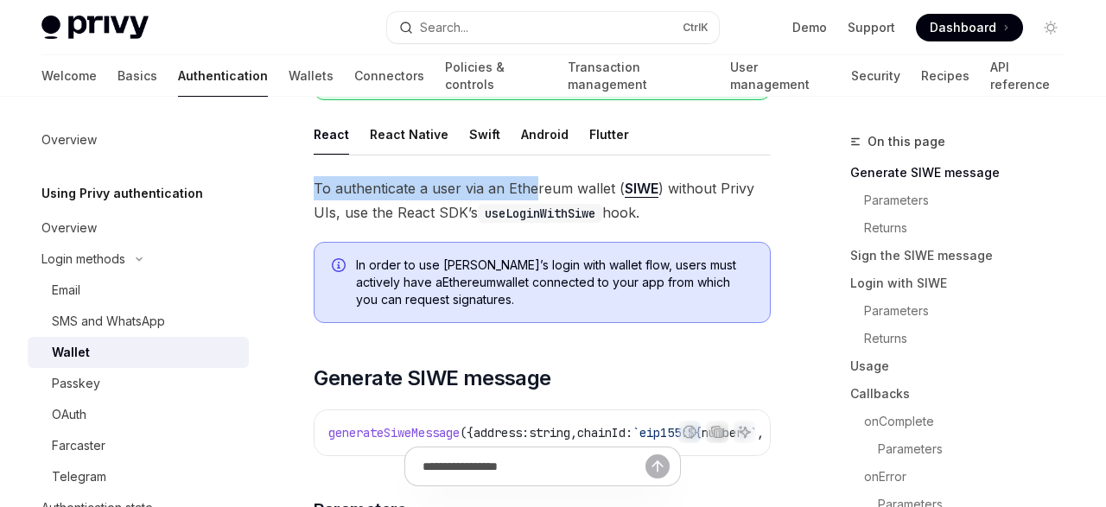
scroll to position [272, 0]
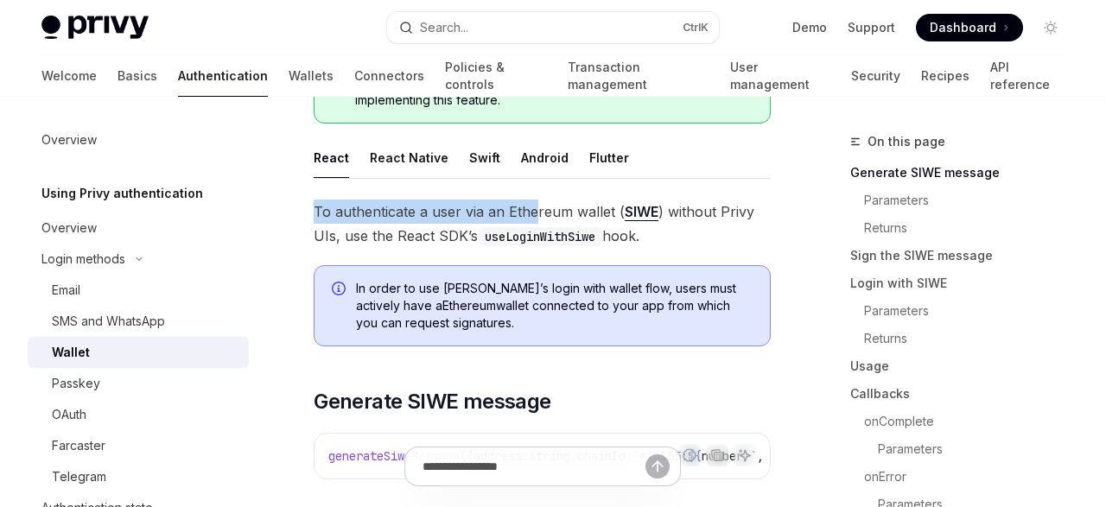
drag, startPoint x: 661, startPoint y: 238, endPoint x: 311, endPoint y: 203, distance: 351.6
copy span "To authenticate a user via an Ethereum wallet ( SIWE ) without Privy UIs, use t…"
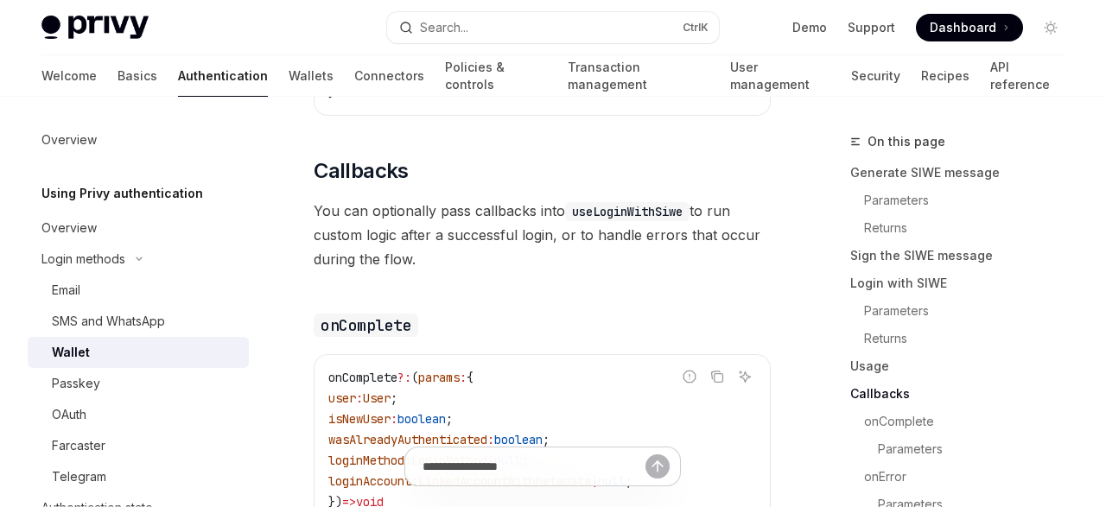
scroll to position [2677, 0]
drag, startPoint x: 448, startPoint y: 227, endPoint x: 319, endPoint y: 135, distance: 159.2
click at [319, 135] on div "To authenticate a user via an Ethereum wallet ( SIWE ) without Privy UIs, use t…" at bounding box center [542, 122] width 457 height 4654
copy div "Callbacks You can optionally pass callbacks into useLoginWithSiwe to run custom…"
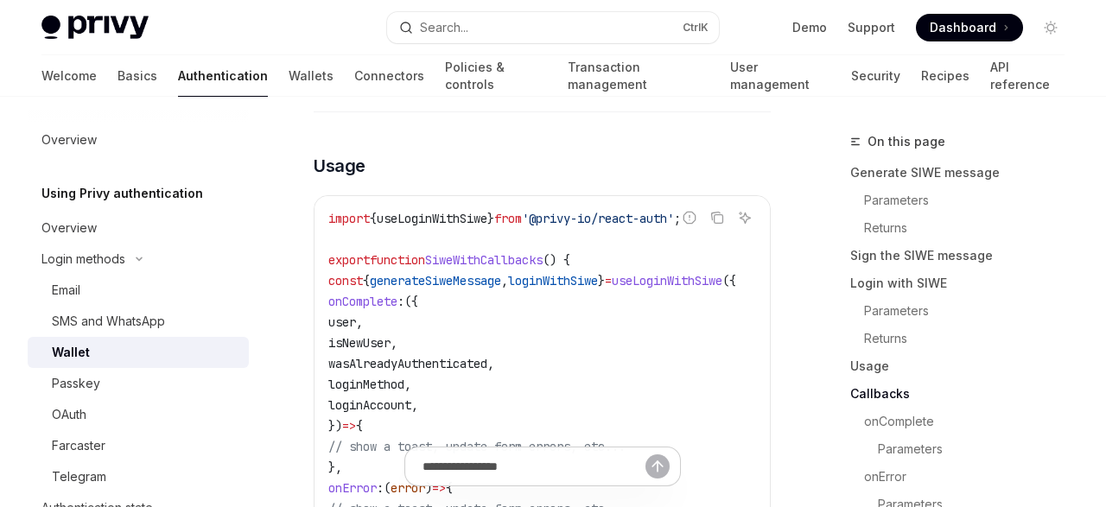
scroll to position [3874, 0]
click at [454, 210] on span "useLoginWithSiwe" at bounding box center [432, 218] width 111 height 16
copy span "useLoginWithSiwe"
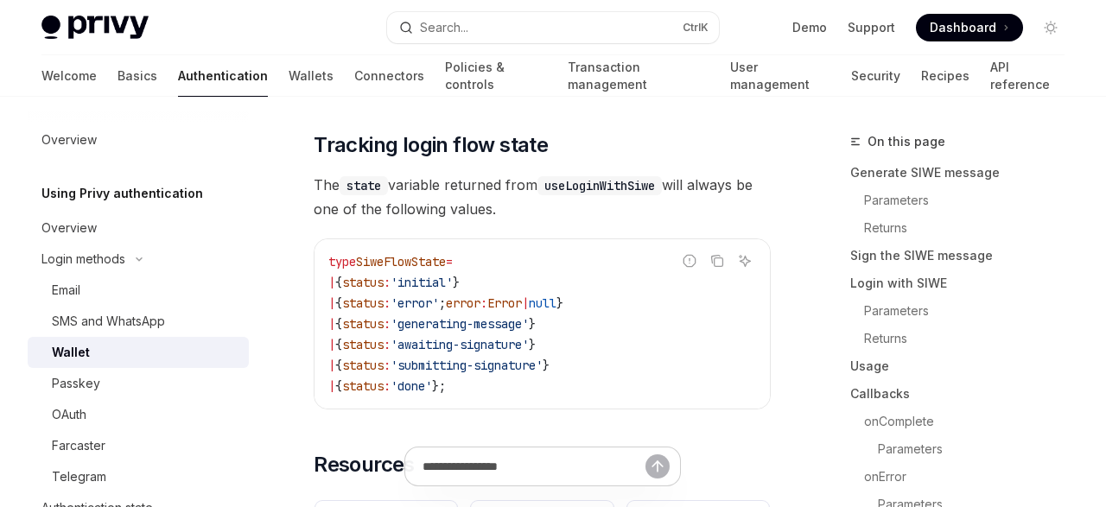
scroll to position [4437, 0]
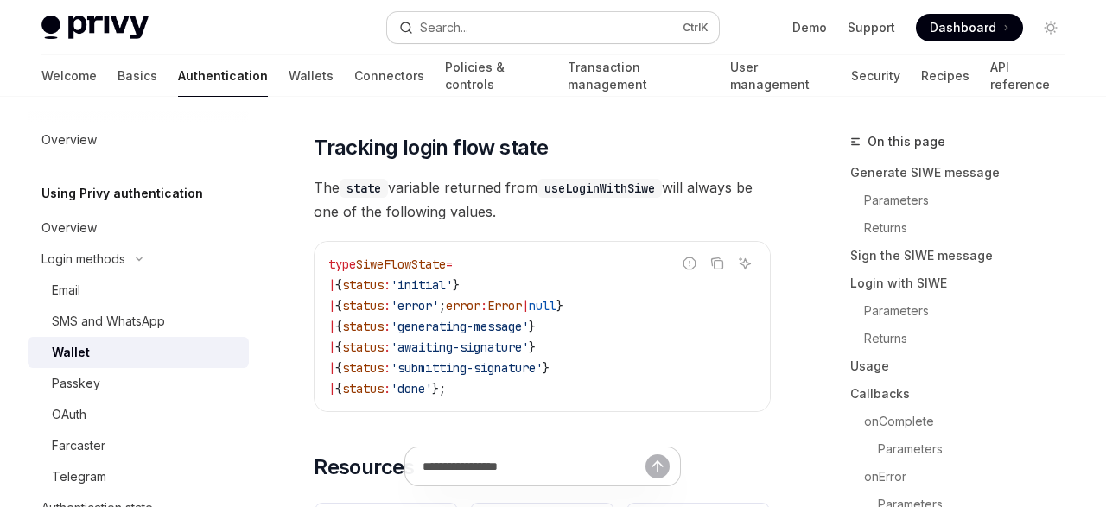
click at [522, 20] on button "Search... Ctrl K" at bounding box center [553, 27] width 332 height 31
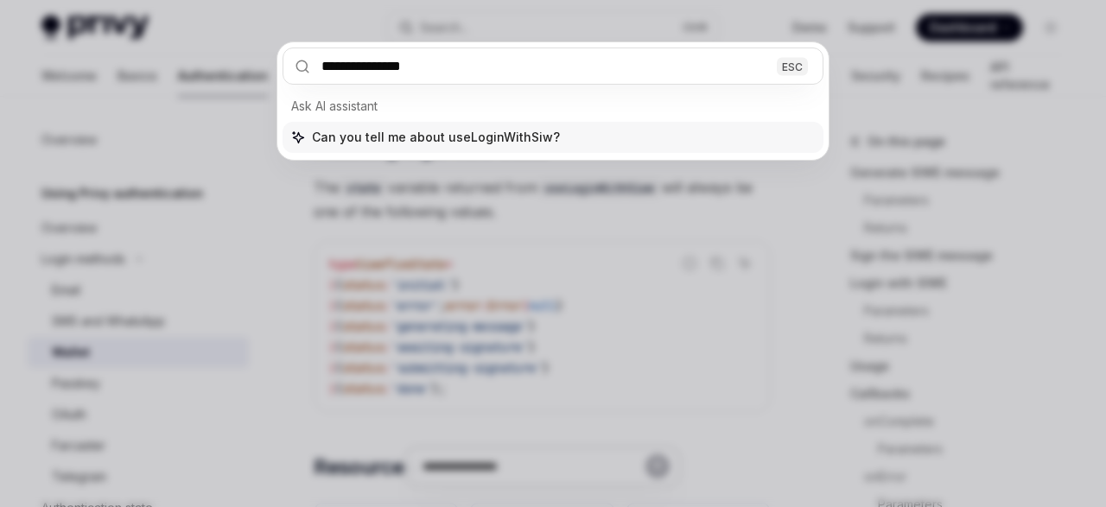
type input "**********"
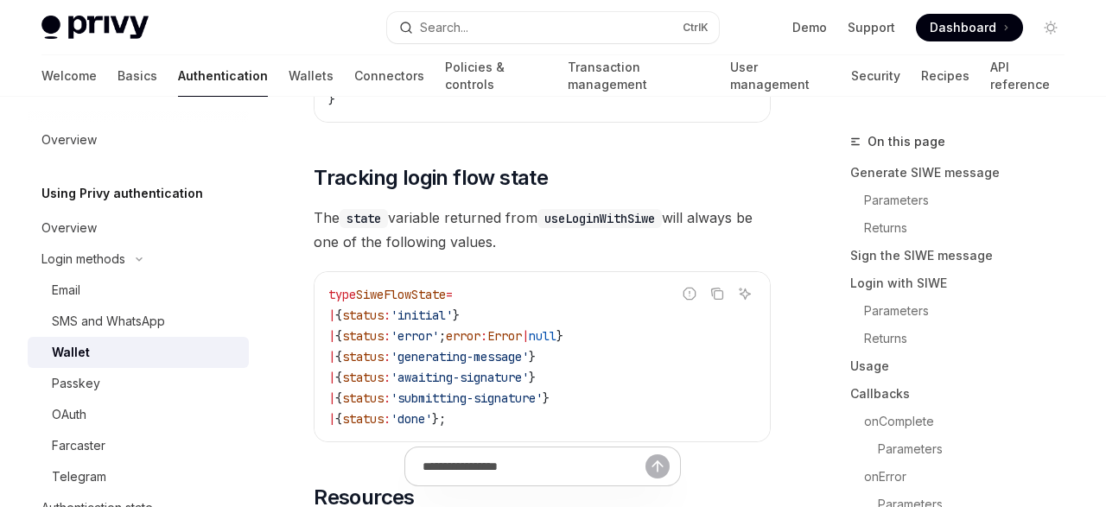
scroll to position [4405, 0]
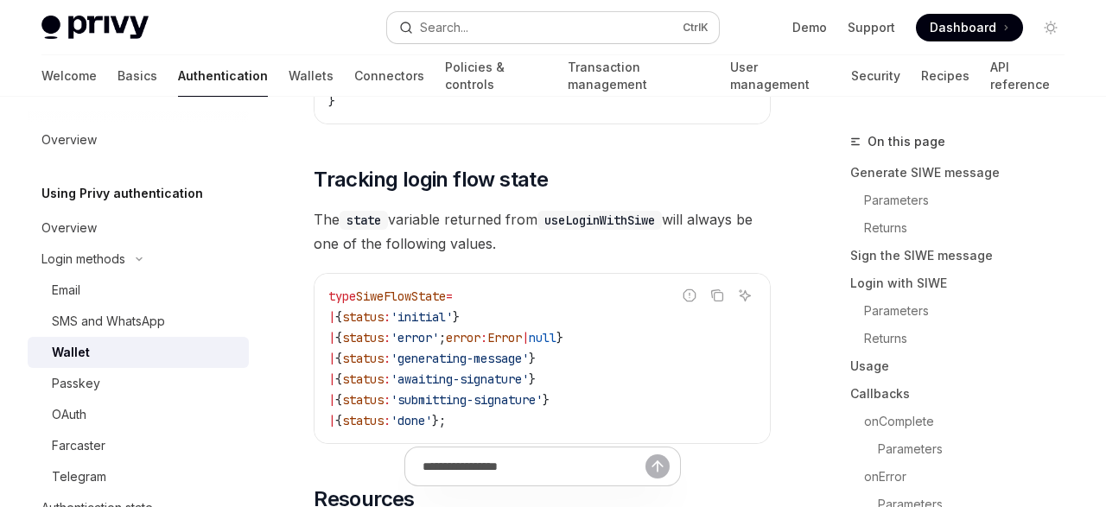
click at [504, 22] on button "Search... Ctrl K" at bounding box center [553, 27] width 332 height 31
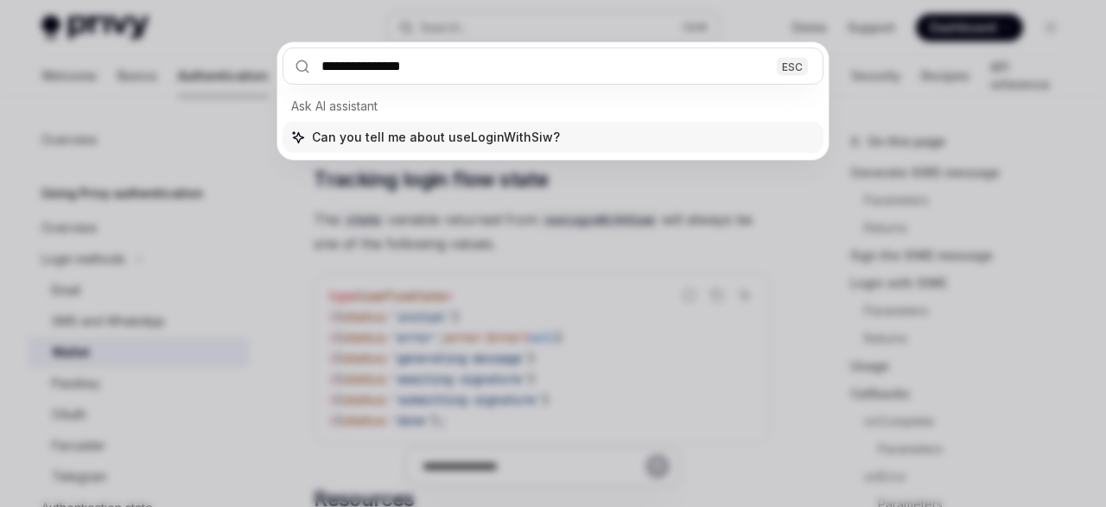
type input "**********"
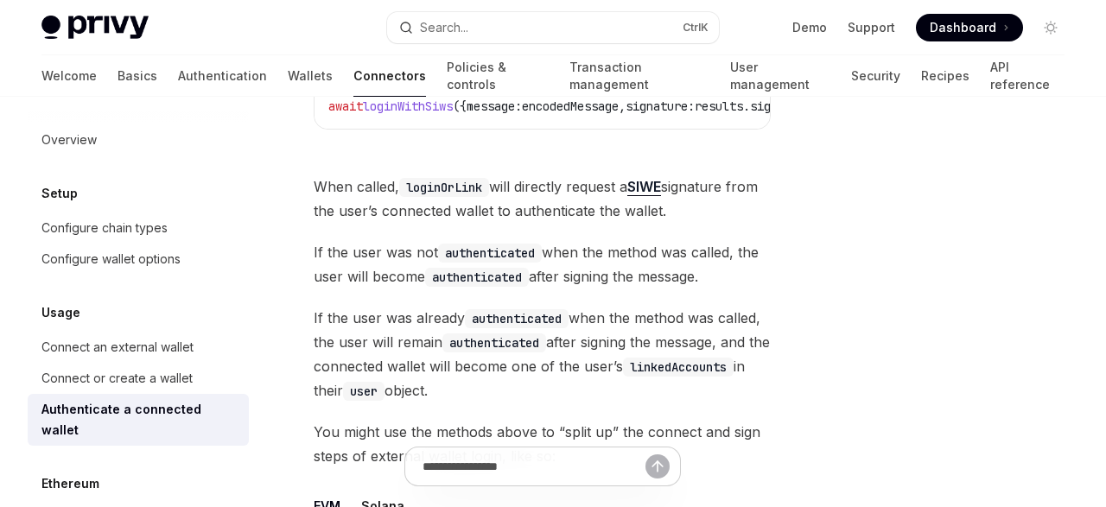
scroll to position [751, 0]
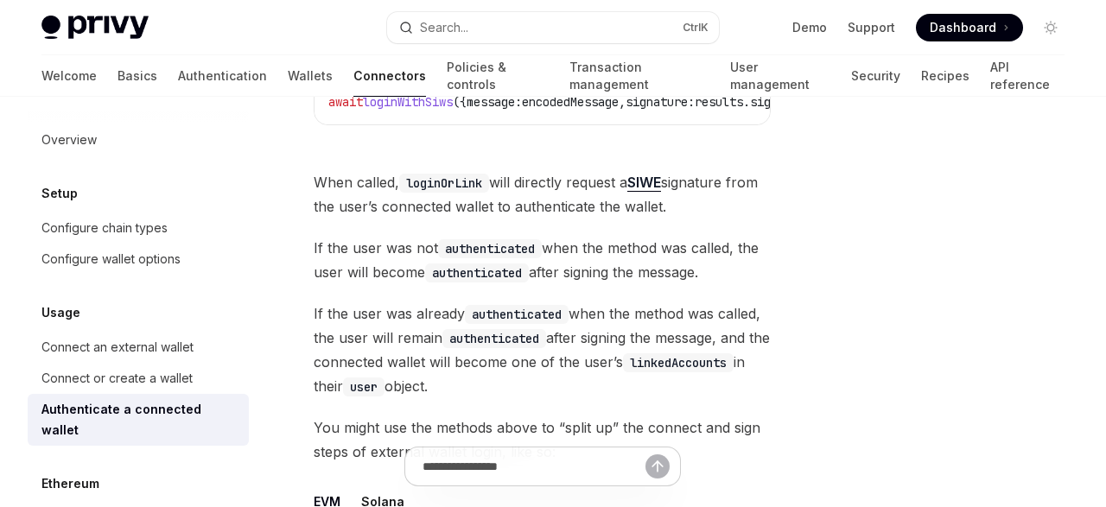
click at [454, 193] on code "loginOrLink" at bounding box center [444, 183] width 90 height 19
copy span "loginOrLink"
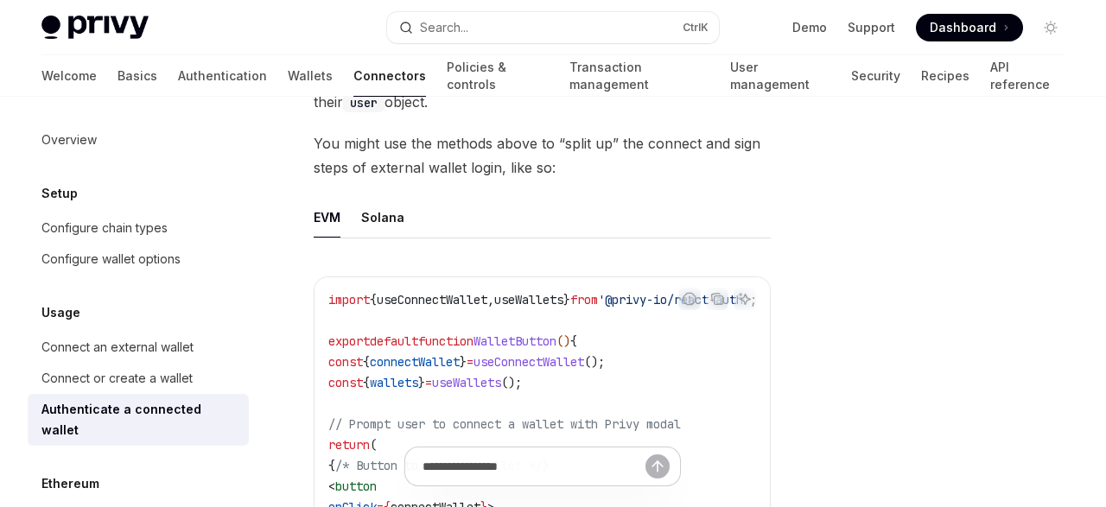
scroll to position [1049, 0]
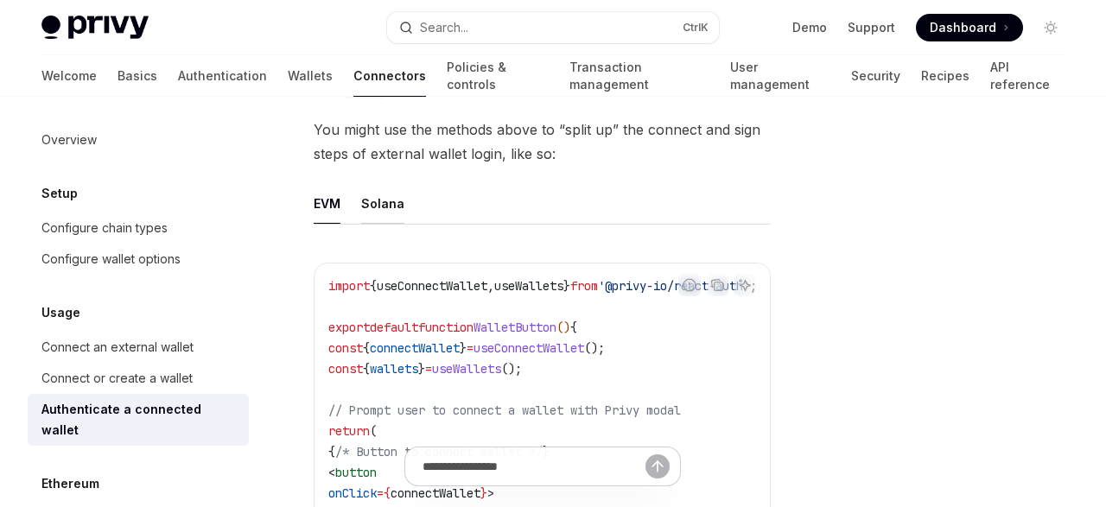
click at [393, 224] on div "Solana" at bounding box center [382, 203] width 43 height 41
type textarea "*"
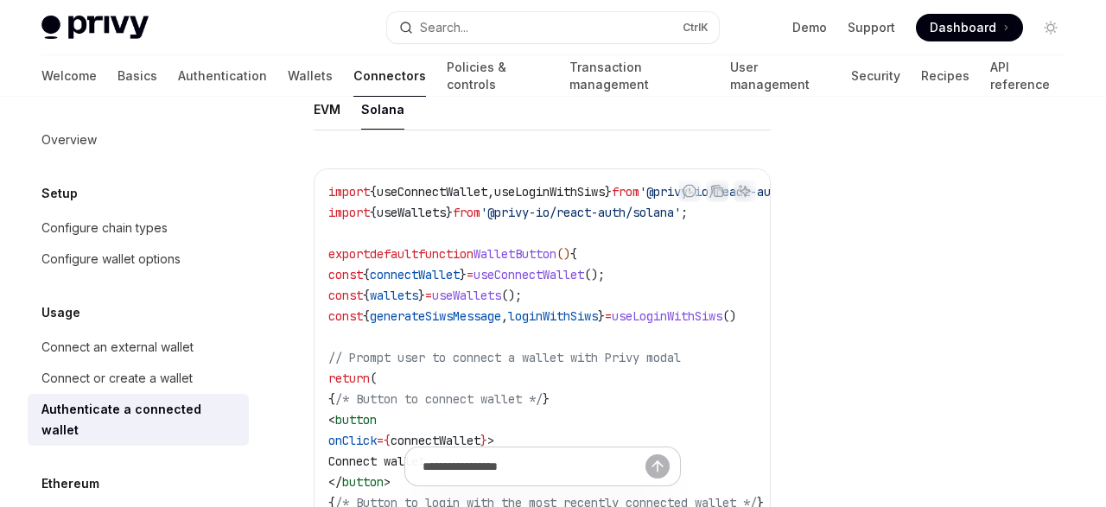
scroll to position [1115, 0]
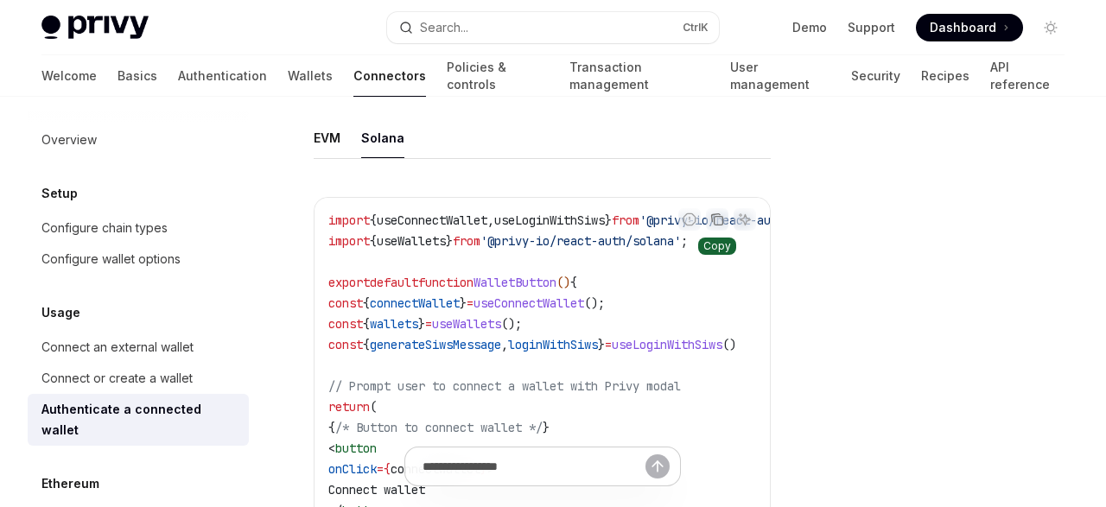
click at [721, 226] on icon "Copy the contents from the code block" at bounding box center [717, 220] width 14 height 14
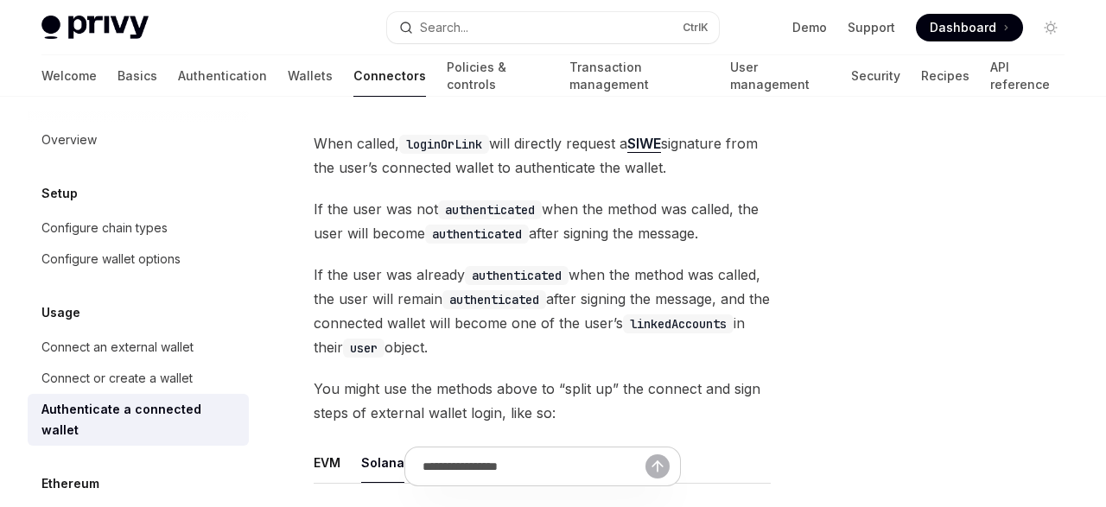
scroll to position [786, 0]
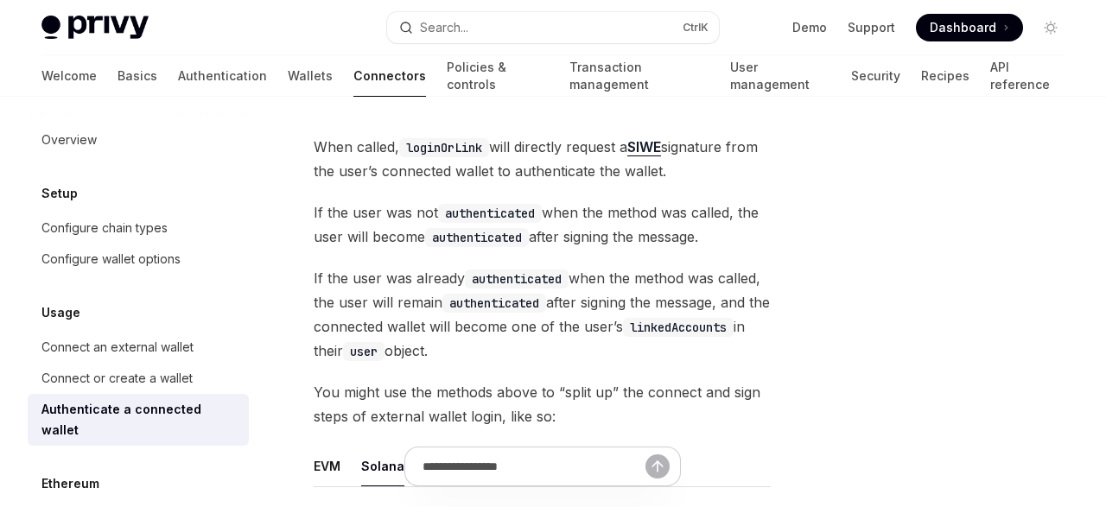
click at [482, 157] on code "loginOrLink" at bounding box center [444, 147] width 90 height 19
copy span "loginOrLink"
click at [493, 29] on button "Search... Ctrl K" at bounding box center [553, 27] width 332 height 31
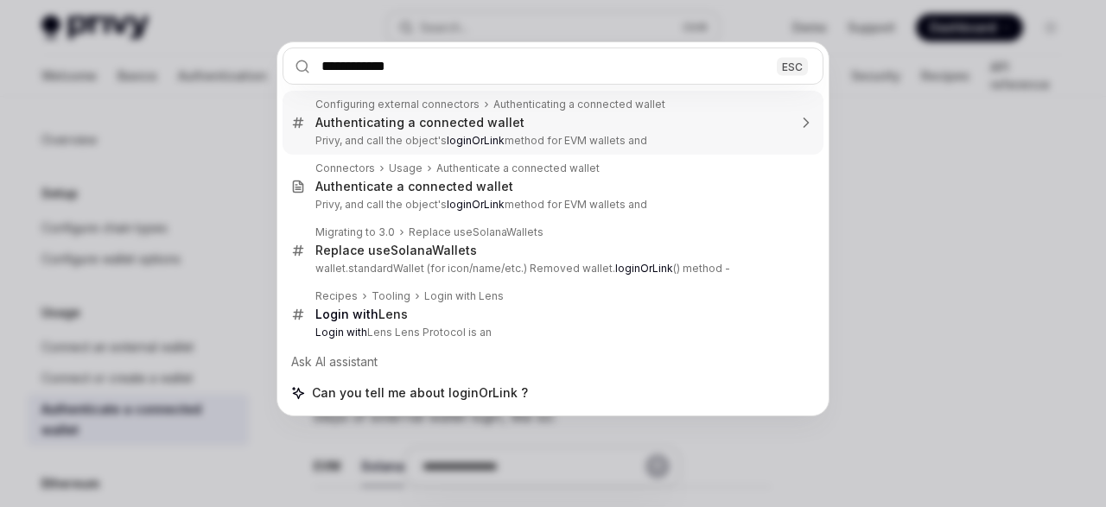
type input "**********"
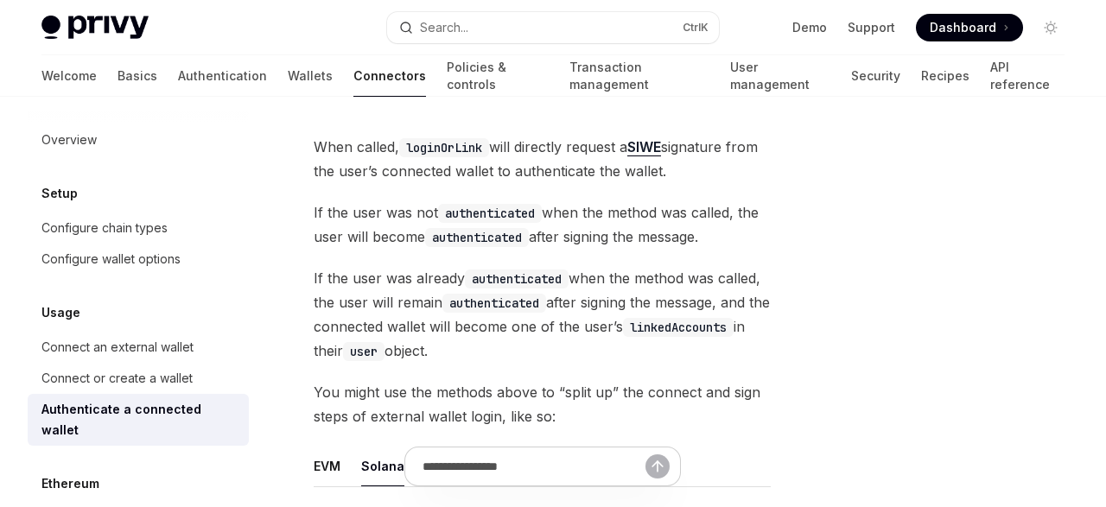
type textarea "*"
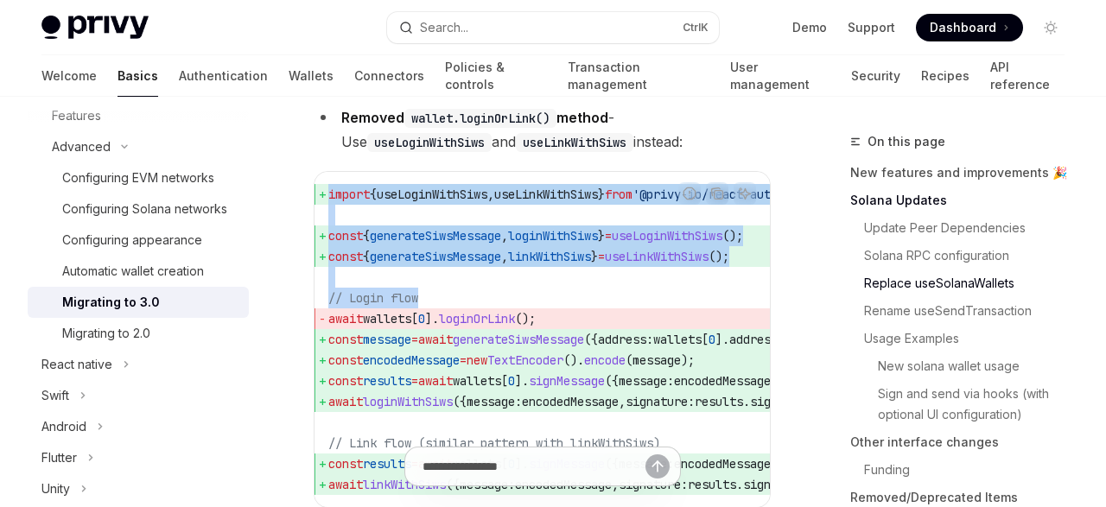
drag, startPoint x: 331, startPoint y: 216, endPoint x: 480, endPoint y: 322, distance: 182.7
click at [480, 322] on code "import { useLoginWithSiws , useLinkWithSiws } from '@privy-io/react-auth' ; con…" at bounding box center [601, 339] width 546 height 311
copy code "import { useLoginWithSiws , useLinkWithSiws } from '@privy-io/react-auth' ; con…"
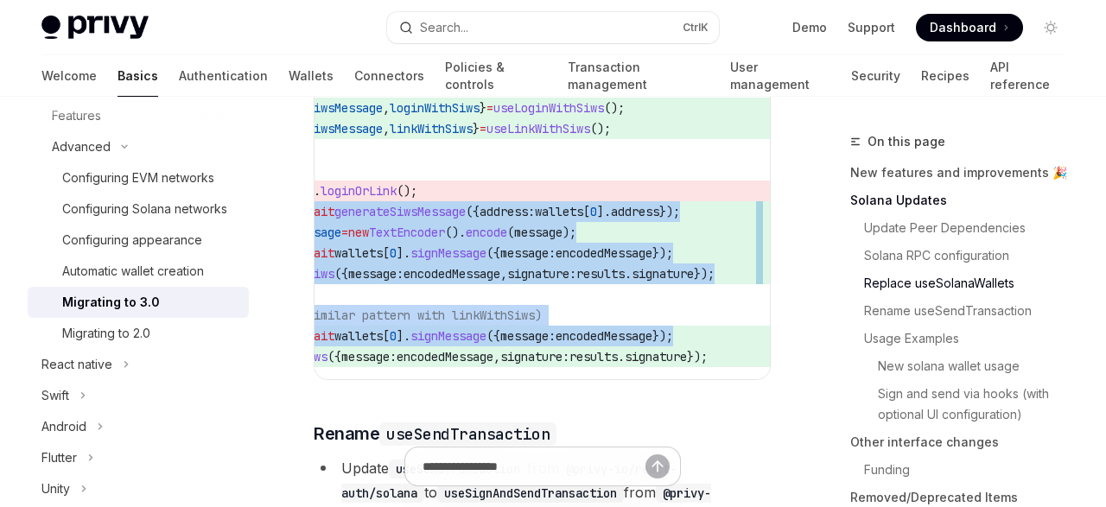
scroll to position [0, 180]
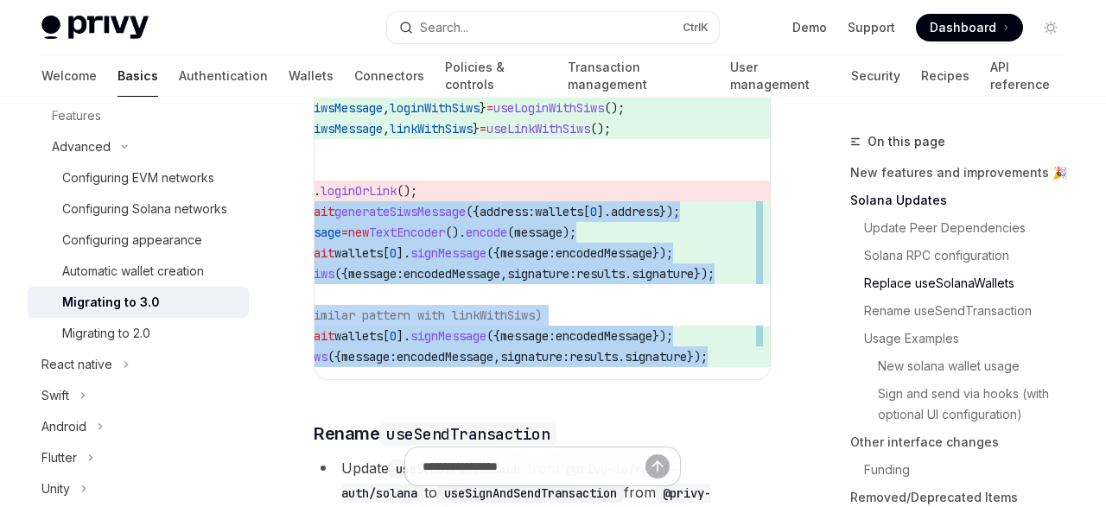
drag, startPoint x: 332, startPoint y: 237, endPoint x: 778, endPoint y: 375, distance: 466.8
click at [770, 375] on div "import { useLoginWithSiws , useLinkWithSiws } from '@privy-io/react-auth' ; con…" at bounding box center [542, 211] width 455 height 335
copy code "const message = await generateSiwsMessage ({ address: wallets [ 0 ]. address })…"
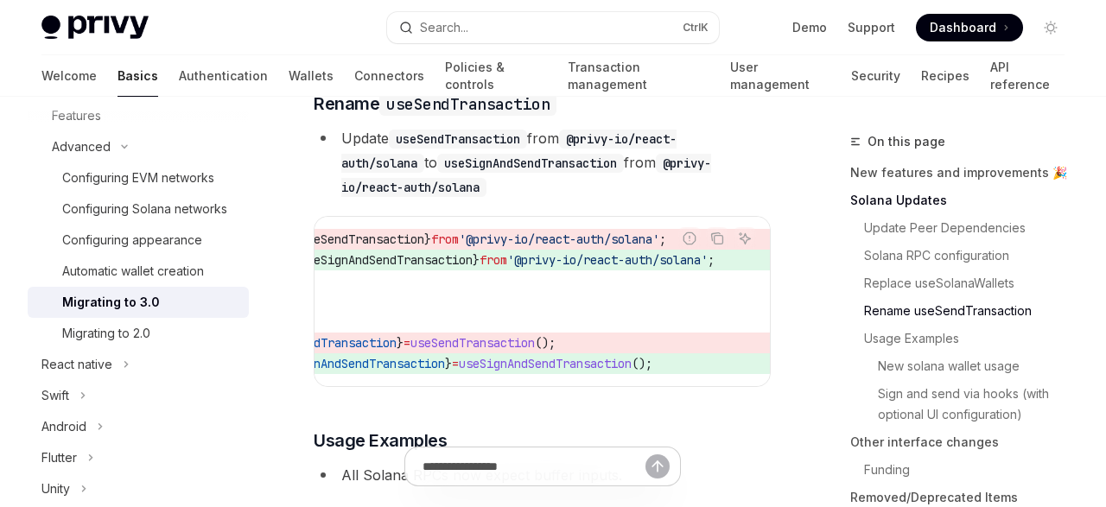
scroll to position [0, 128]
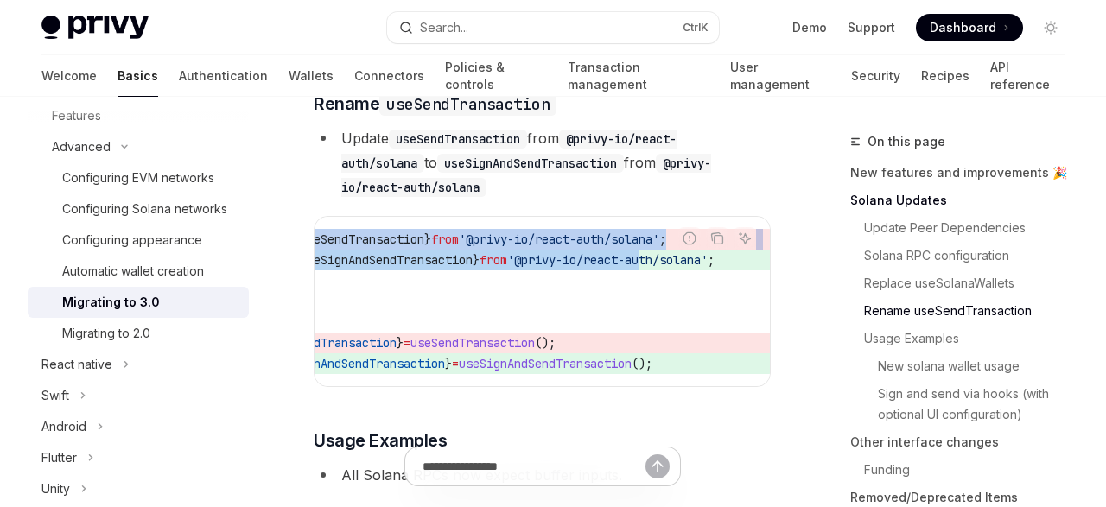
drag, startPoint x: 715, startPoint y: 281, endPoint x: 623, endPoint y: 286, distance: 91.7
click at [623, 286] on div "Report incorrect code Copy Ask AI import { useSendTransaction } from '@privy-io…" at bounding box center [542, 301] width 457 height 171
click at [623, 268] on span "'@privy-io/react-auth/solana'" at bounding box center [607, 260] width 200 height 16
drag, startPoint x: 708, startPoint y: 287, endPoint x: 540, endPoint y: 292, distance: 167.7
click at [540, 292] on div "Report incorrect code Copy Ask AI import { useSendTransaction } from '@privy-io…" at bounding box center [542, 301] width 457 height 171
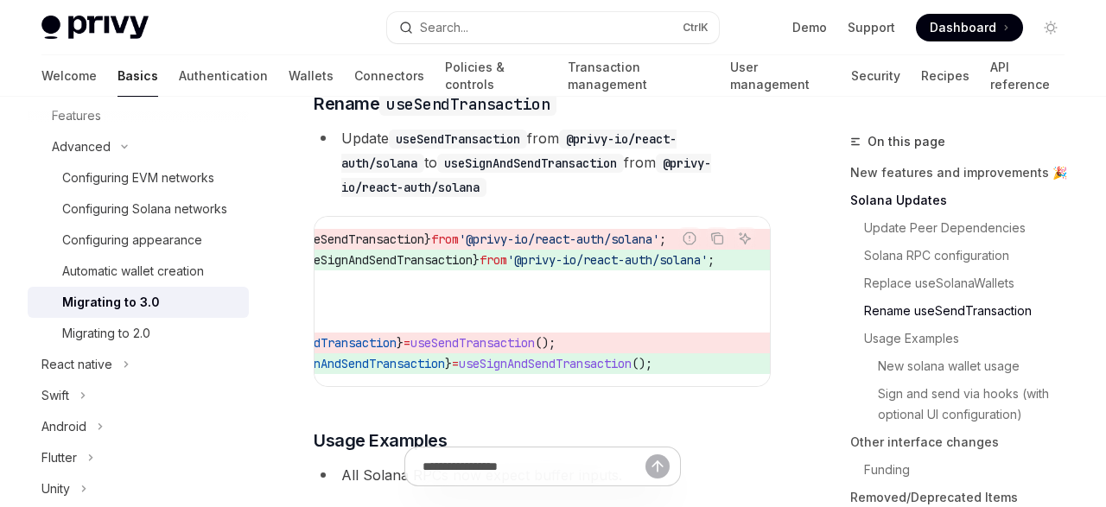
click at [540, 292] on code "import { useSendTransaction } from '@privy-io/react-auth/solana' ; import { use…" at bounding box center [503, 301] width 505 height 145
drag, startPoint x: 329, startPoint y: 282, endPoint x: 728, endPoint y: 282, distance: 398.3
click at [728, 270] on span "import { useSignAndSendTransaction } from '@privy-io/react-auth/solana' ;" at bounding box center [503, 260] width 505 height 21
copy span "import { useSignAndSendTransaction } from '@privy-io/react-auth/solana' ;"
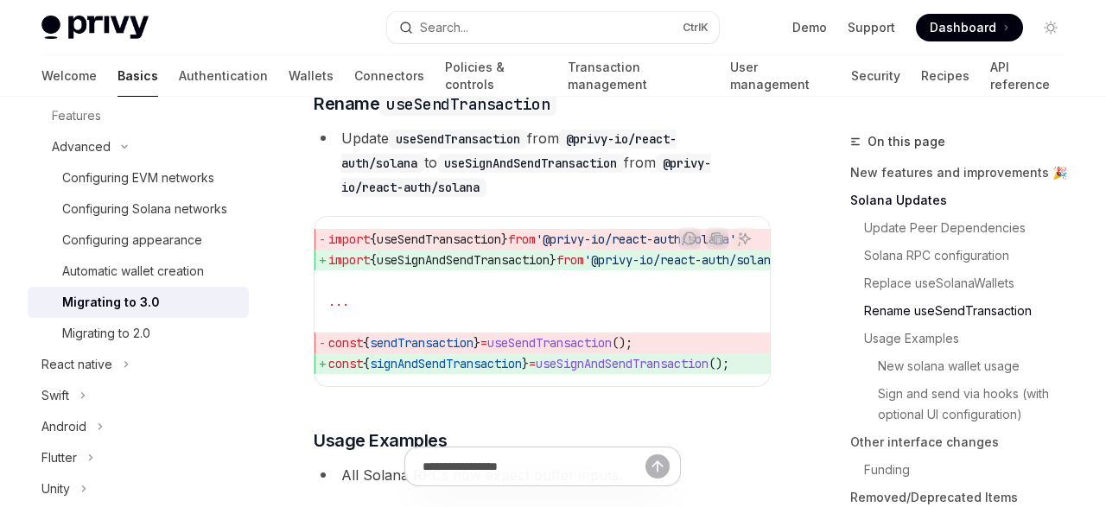
drag, startPoint x: 659, startPoint y: 385, endPoint x: 329, endPoint y: 387, distance: 330.1
click at [329, 374] on span "const { signAndSendTransaction } = useSignAndSendTransaction ();" at bounding box center [580, 363] width 505 height 21
copy span "const { signAndSendTransaction } = useSignAndSendTransaction ();"
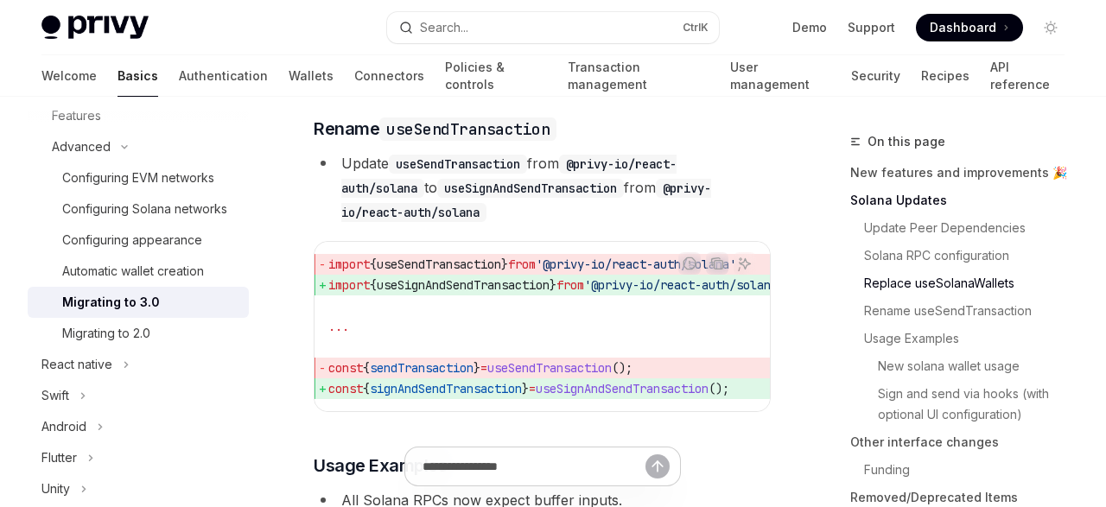
scroll to position [2772, 0]
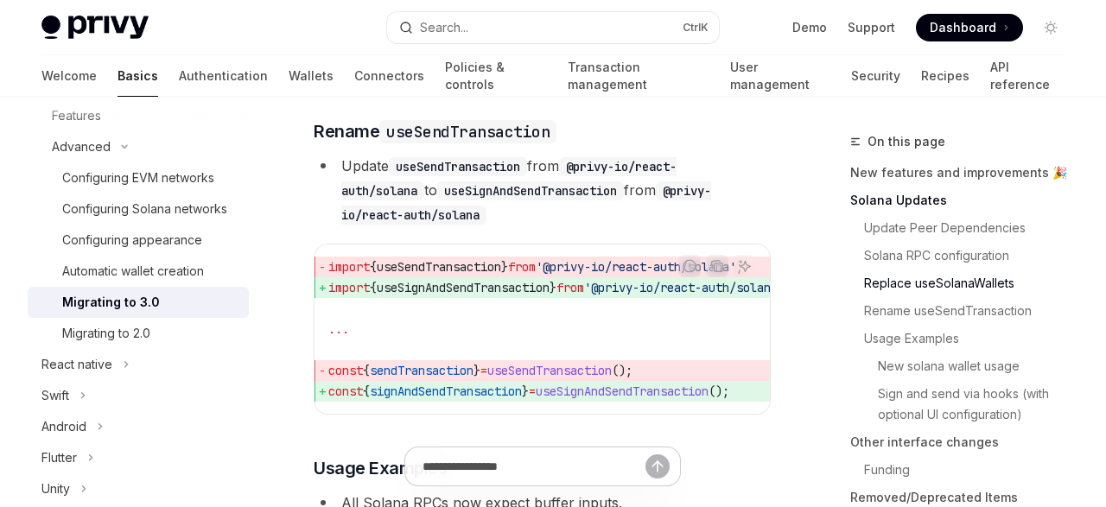
click at [514, 200] on code "useSignAndSendTransaction" at bounding box center [530, 190] width 187 height 19
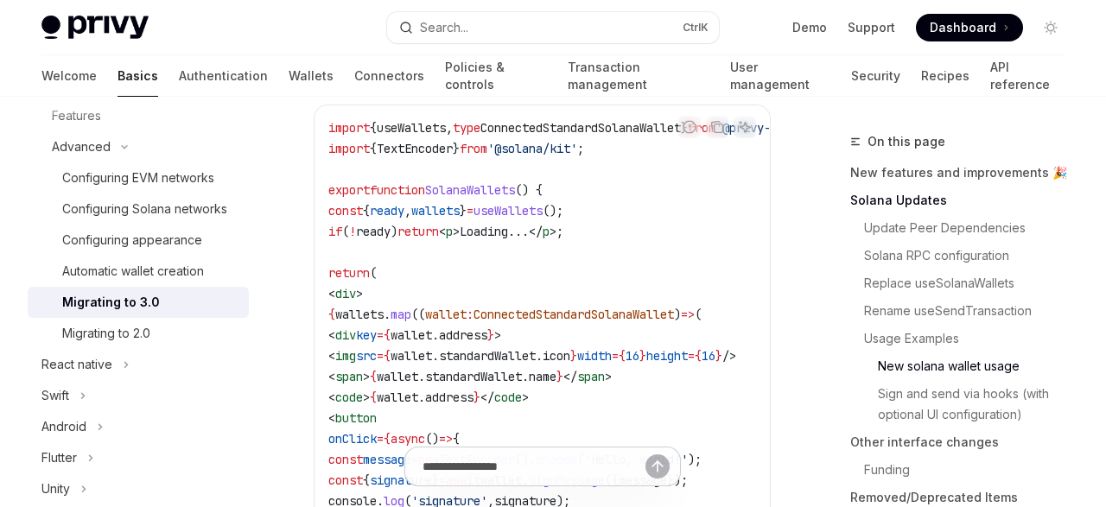
scroll to position [3252, 0]
click at [711, 136] on icon "Copy the contents from the code block" at bounding box center [717, 129] width 14 height 14
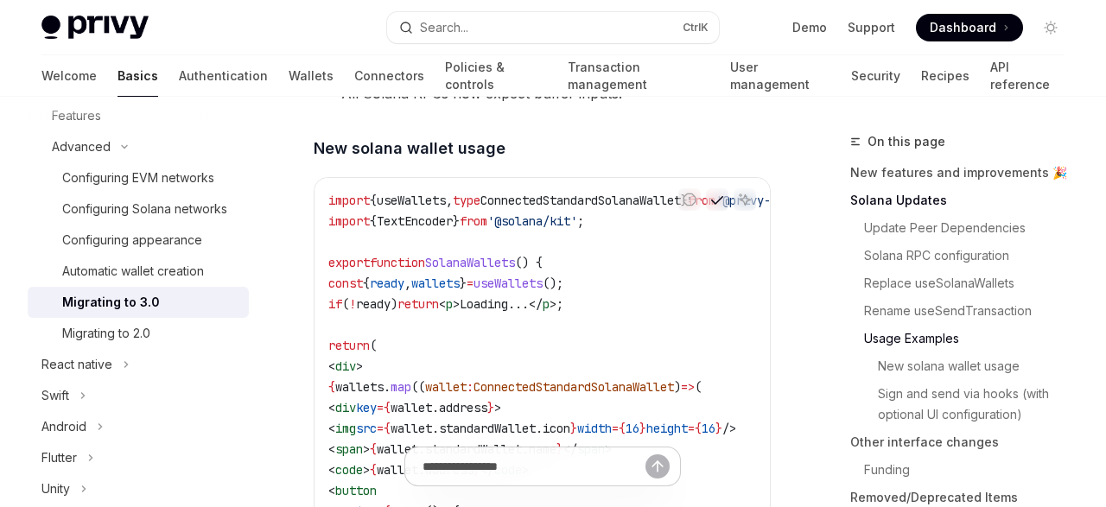
scroll to position [3181, 0]
drag, startPoint x: 513, startPoint y: 175, endPoint x: 315, endPoint y: 169, distance: 197.9
click at [315, 160] on h4 "​ New solana wallet usage" at bounding box center [542, 148] width 457 height 23
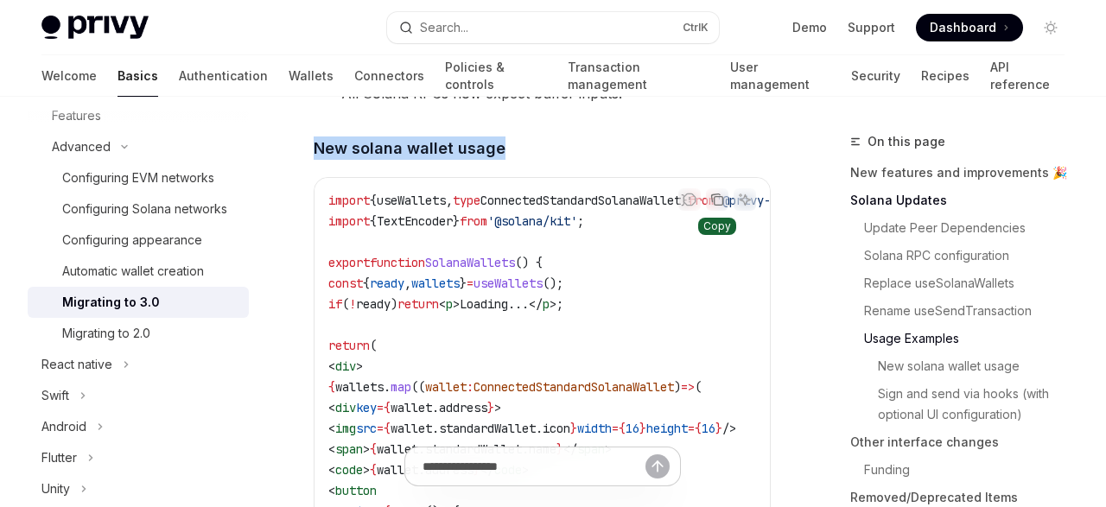
click at [716, 202] on icon "Copy the contents from the code block" at bounding box center [716, 198] width 9 height 8
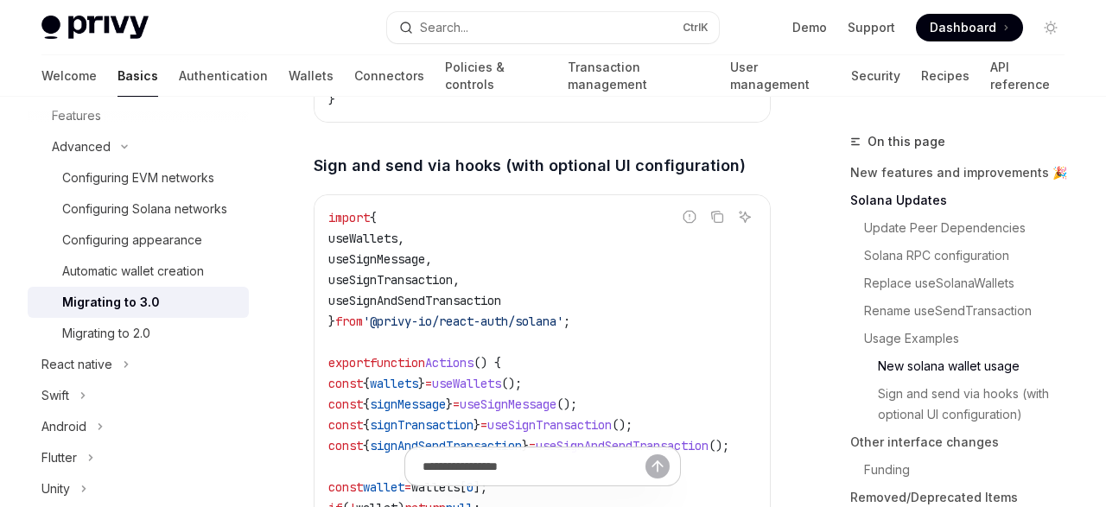
scroll to position [3843, 0]
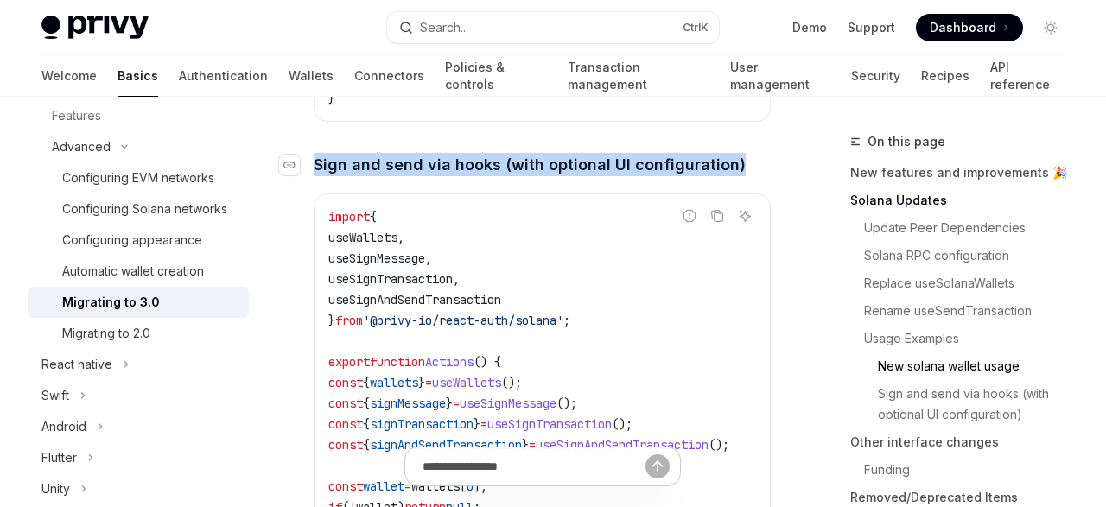
drag, startPoint x: 740, startPoint y: 178, endPoint x: 312, endPoint y: 192, distance: 428.8
click at [314, 176] on h4 "​ Sign and send via hooks (with optional UI configuration)" at bounding box center [542, 164] width 457 height 23
click at [713, 223] on icon "Copy the contents from the code block" at bounding box center [717, 216] width 14 height 14
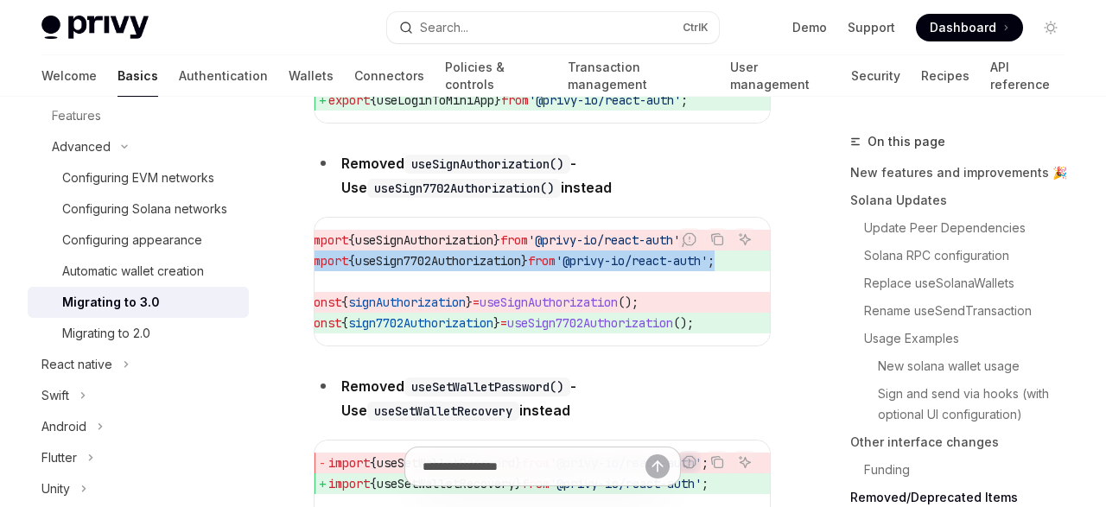
scroll to position [0, 71]
drag, startPoint x: 328, startPoint y: 275, endPoint x: 779, endPoint y: 271, distance: 450.2
click at [770, 271] on div "import { useSignAuthorization } from '@privy-io/react-auth' ; import { useSign7…" at bounding box center [542, 282] width 455 height 128
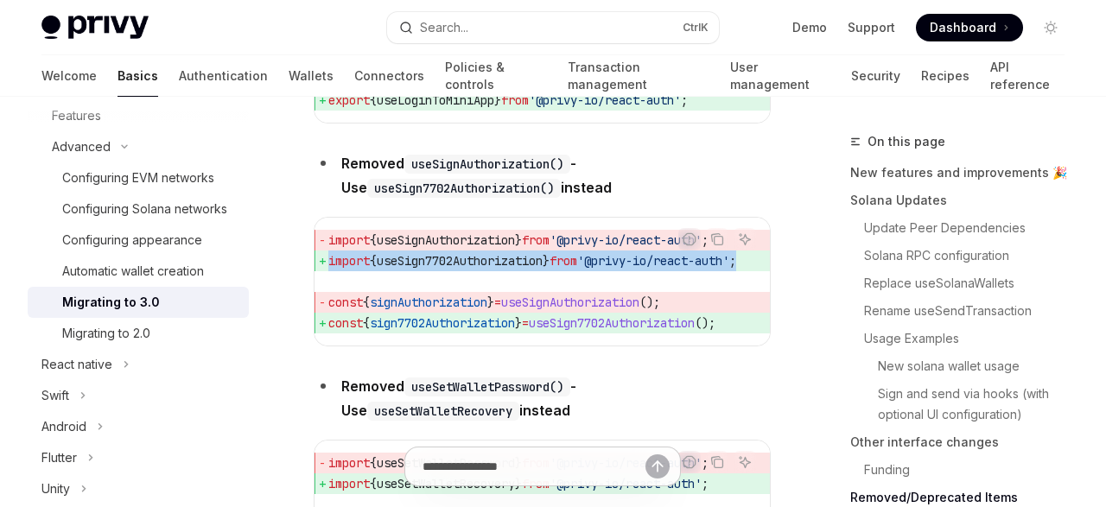
drag, startPoint x: 696, startPoint y: 340, endPoint x: 324, endPoint y: 338, distance: 372.4
click at [328, 334] on span "const { sign7702Authorization } = useSign7702Authorization ();" at bounding box center [552, 323] width 449 height 21
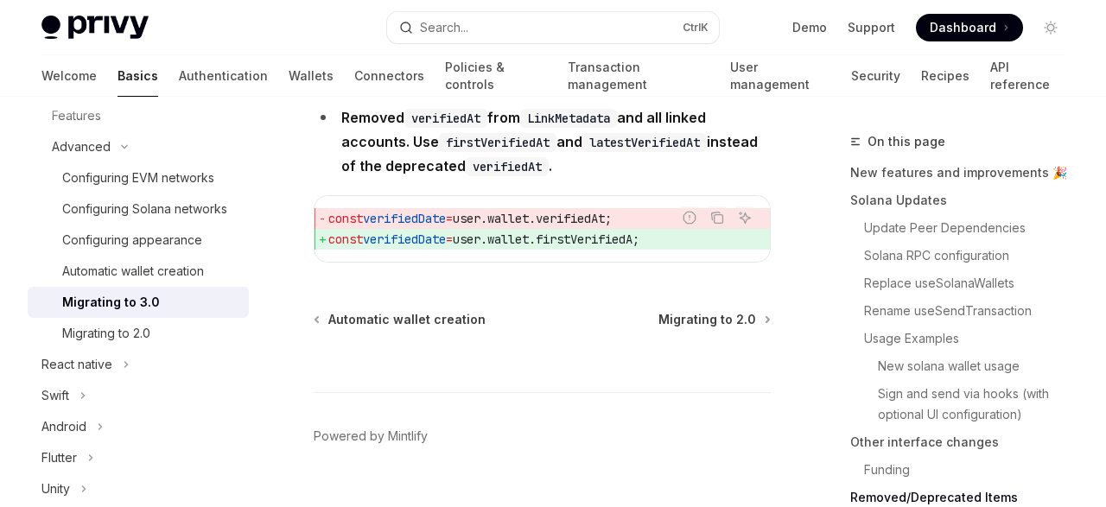
scroll to position [8200, 0]
